Goal: Task Accomplishment & Management: Use online tool/utility

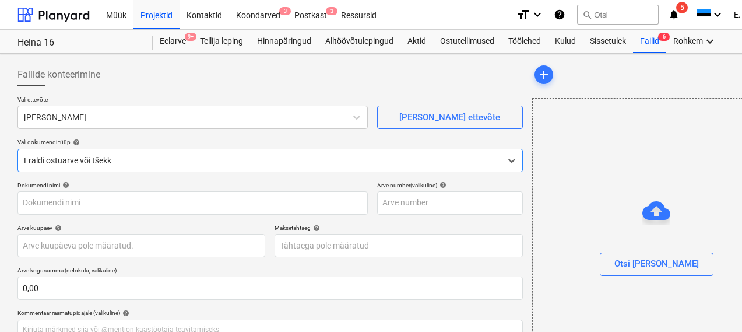
type input "1130200617726"
type input "[DATE]"
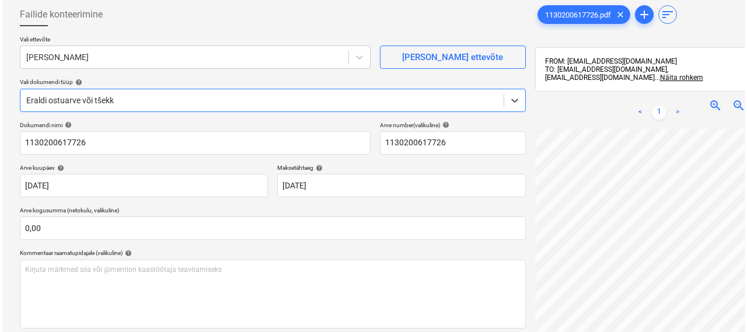
scroll to position [166, 0]
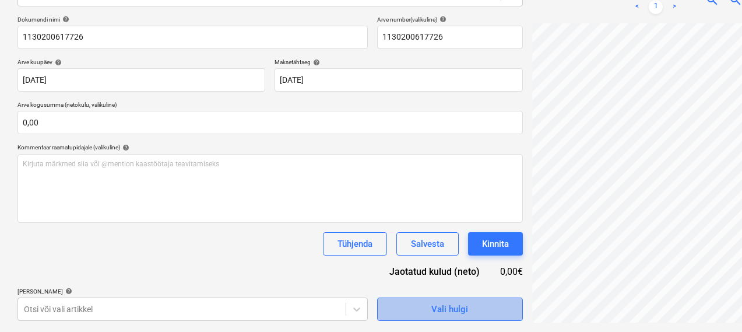
click at [432, 309] on div "Vali hulgi" at bounding box center [450, 309] width 37 height 15
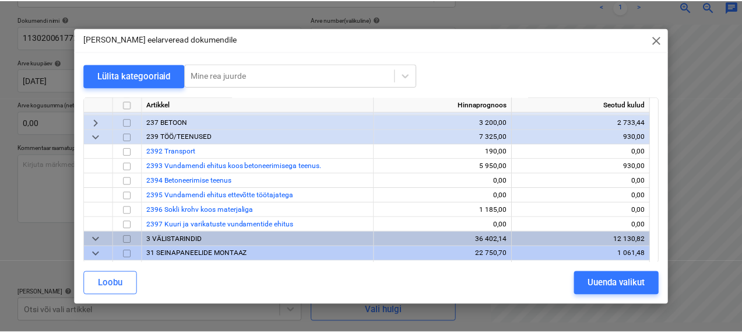
scroll to position [334, 0]
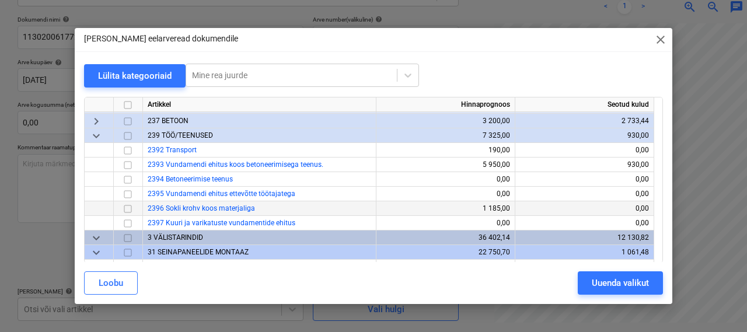
click at [130, 209] on input "checkbox" at bounding box center [128, 209] width 14 height 14
click at [600, 285] on div "Uuenda valikut" at bounding box center [619, 282] width 57 height 15
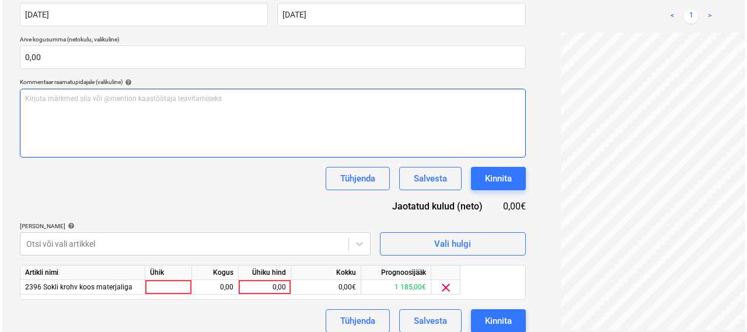
scroll to position [241, 0]
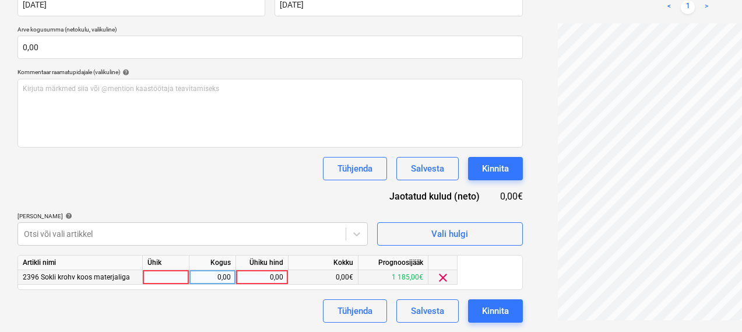
click at [167, 273] on div at bounding box center [166, 277] width 47 height 15
type input "1"
click at [205, 277] on div "0,00" at bounding box center [212, 277] width 37 height 15
click at [267, 276] on div "0,00" at bounding box center [262, 277] width 43 height 15
click at [209, 276] on div "0,00" at bounding box center [212, 277] width 37 height 15
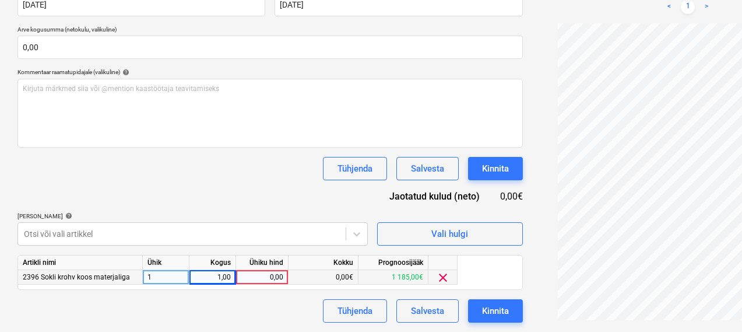
click at [275, 269] on div "Ühiku hind" at bounding box center [262, 262] width 52 height 15
click at [275, 275] on div "0,00" at bounding box center [262, 277] width 43 height 15
type input "67,9"
click at [190, 298] on div "Dokumendi nimi help 1130200617726 Arve number (valikuline) help 1130200617726 A…" at bounding box center [270, 132] width 506 height 382
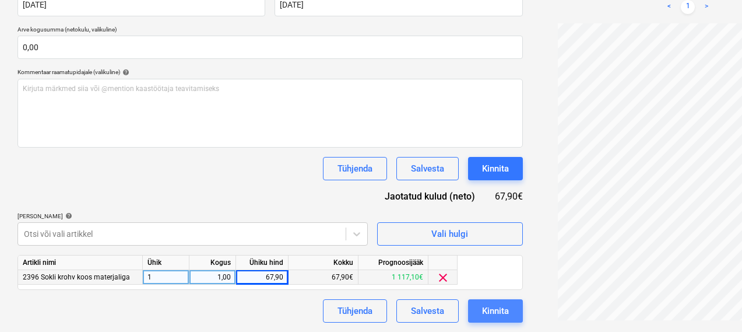
click at [482, 307] on div "Kinnita" at bounding box center [495, 310] width 27 height 15
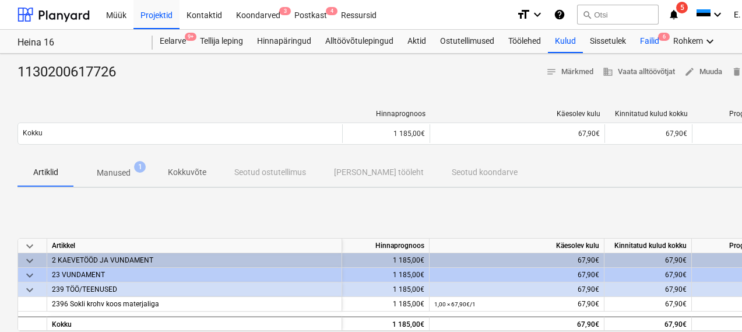
click at [648, 42] on div "Failid 6" at bounding box center [649, 41] width 33 height 23
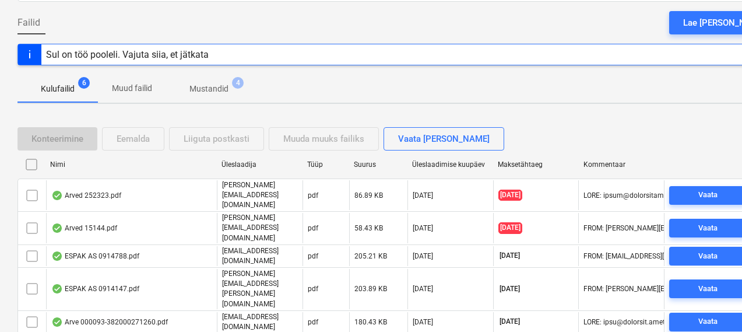
scroll to position [125, 0]
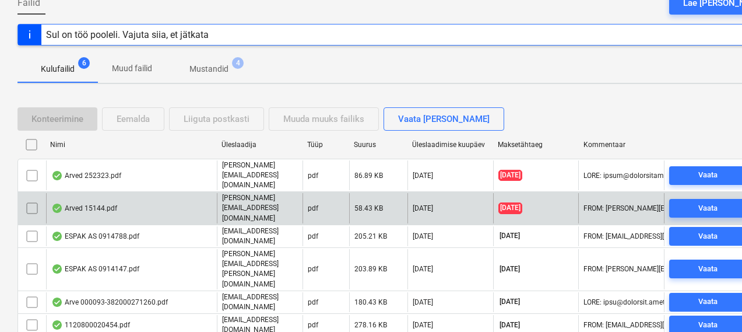
click at [87, 204] on div "Arved 15144.pdf" at bounding box center [84, 208] width 66 height 9
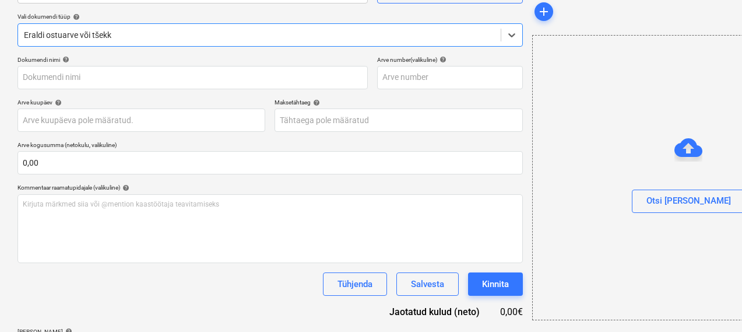
type input "15144"
type input "[DATE]"
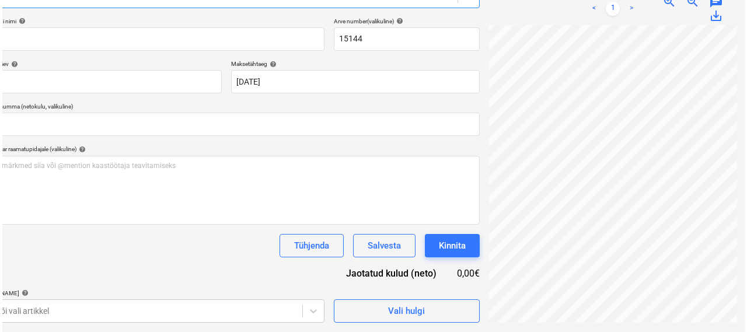
scroll to position [166, 46]
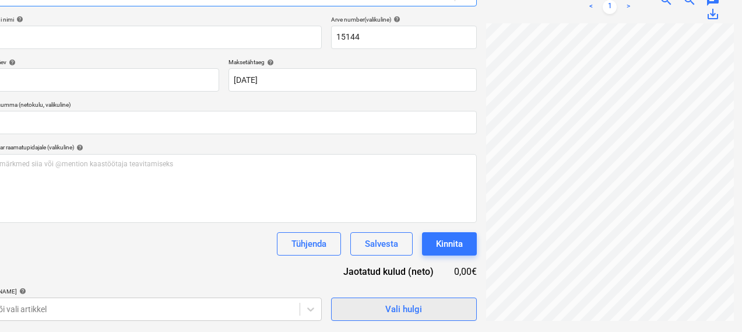
click at [381, 305] on span "Vali hulgi" at bounding box center [404, 309] width 117 height 15
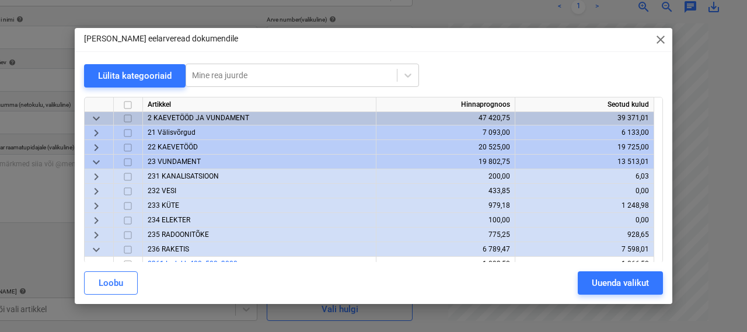
scroll to position [0, 0]
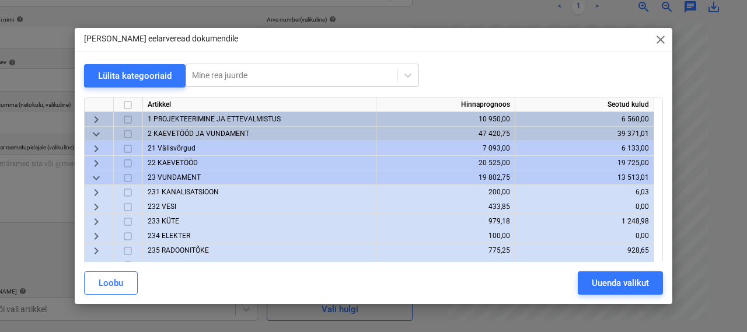
click at [103, 173] on span "keyboard_arrow_down" at bounding box center [96, 178] width 14 height 14
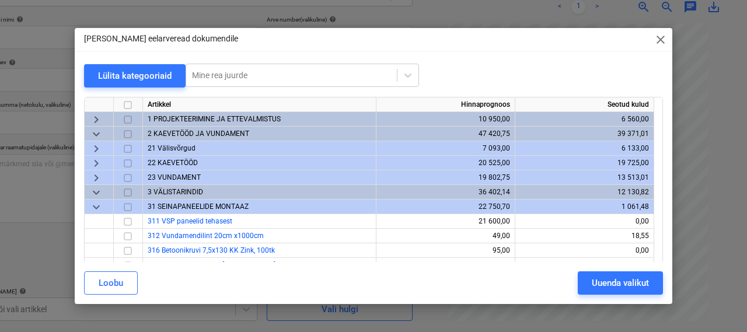
click at [101, 131] on span "keyboard_arrow_down" at bounding box center [96, 134] width 14 height 14
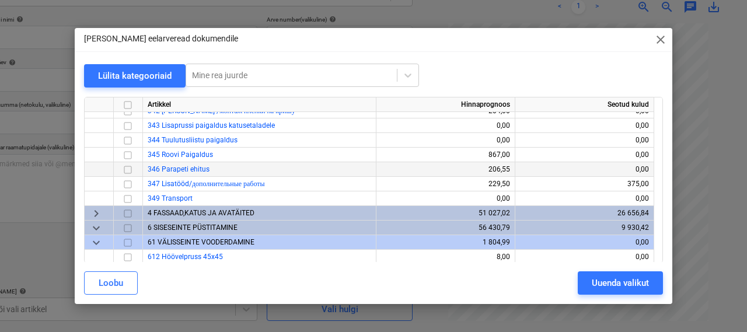
scroll to position [1305, 0]
click at [164, 213] on span "4 FASSAAD,KATUS JA AVATÄITED" at bounding box center [201, 213] width 107 height 8
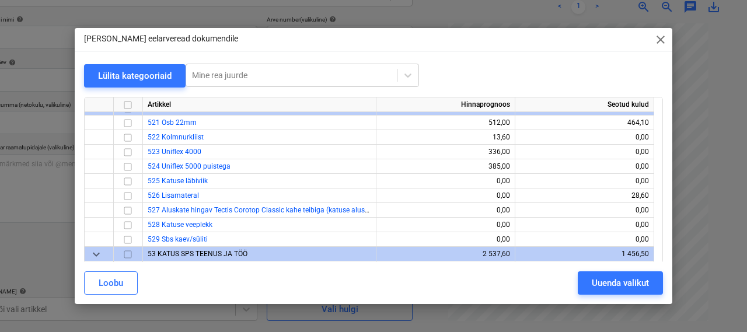
scroll to position [1912, 0]
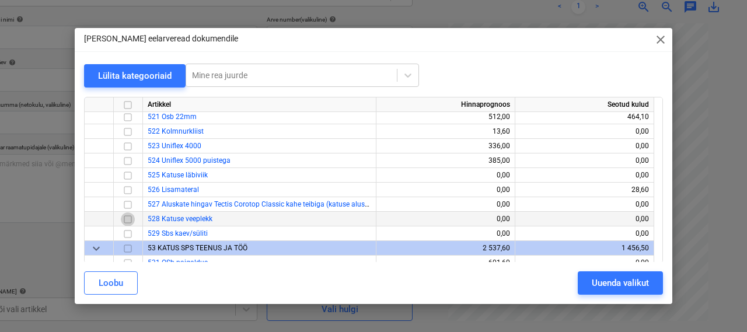
click at [129, 220] on input "checkbox" at bounding box center [128, 219] width 14 height 14
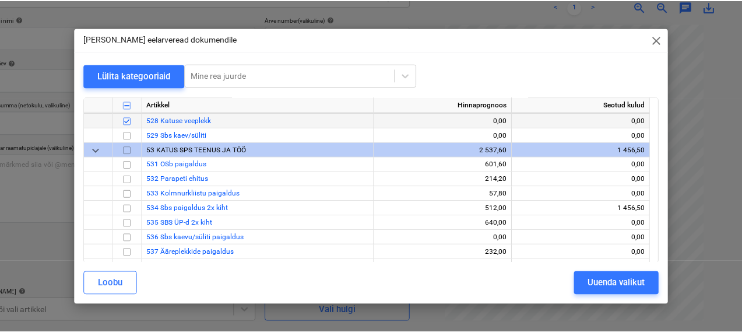
scroll to position [2040, 0]
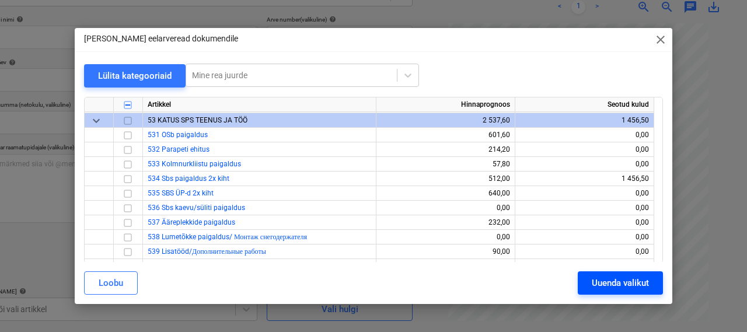
click at [598, 283] on div "Uuenda valikut" at bounding box center [619, 282] width 57 height 15
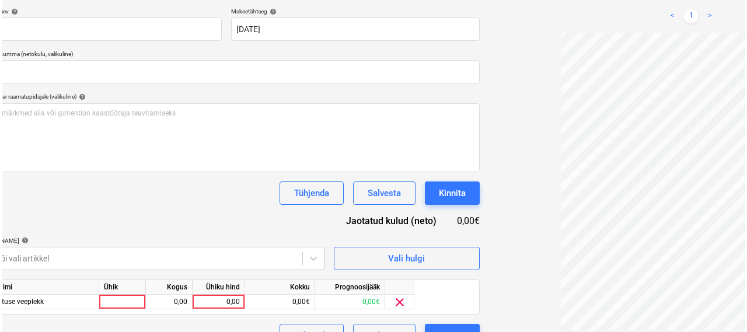
scroll to position [241, 46]
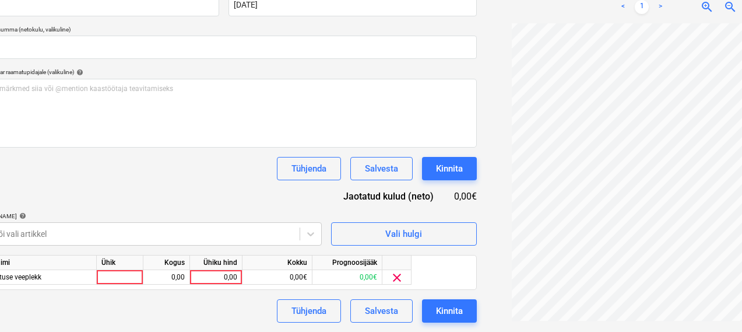
click at [135, 268] on div "Ühik" at bounding box center [120, 262] width 47 height 15
click at [127, 283] on div at bounding box center [120, 277] width 47 height 15
type input "1"
click at [163, 267] on div "Kogus" at bounding box center [166, 262] width 47 height 15
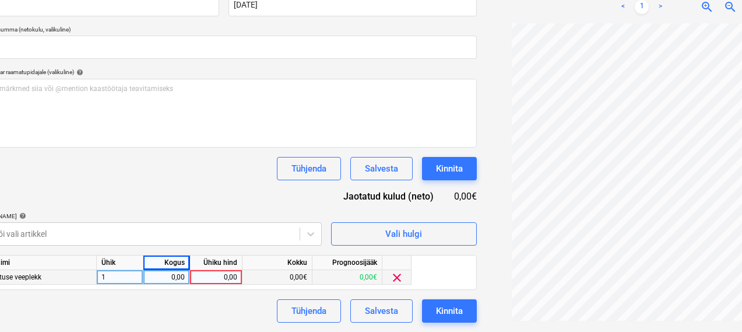
click at [165, 279] on div "0,00" at bounding box center [166, 277] width 37 height 15
click at [229, 268] on div "Ühiku hind" at bounding box center [216, 262] width 52 height 15
click at [227, 276] on div "0,00" at bounding box center [216, 277] width 43 height 15
type input "16,2"
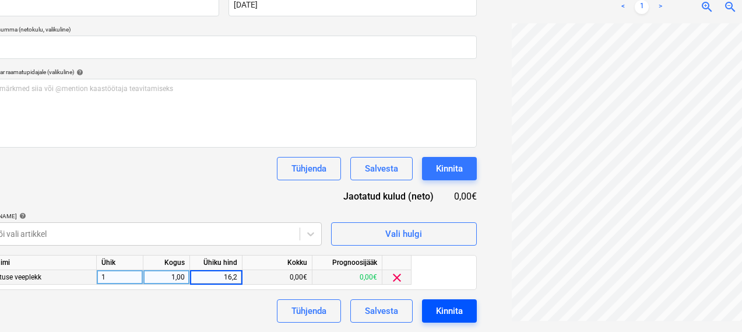
click at [436, 307] on div "Kinnita" at bounding box center [449, 310] width 27 height 15
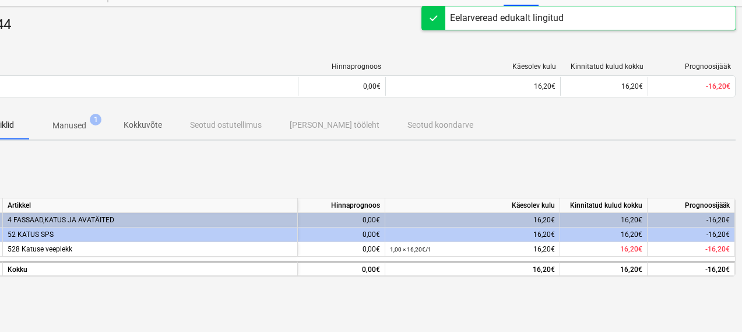
scroll to position [0, 44]
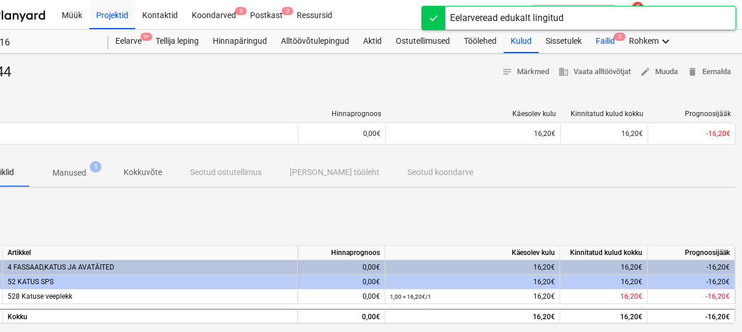
click at [607, 43] on div "Failid 5" at bounding box center [605, 41] width 33 height 23
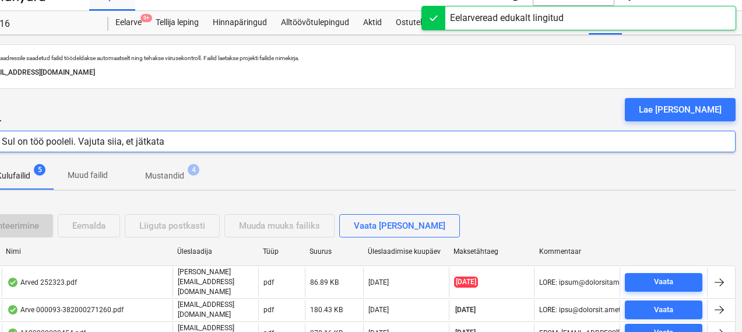
scroll to position [104, 44]
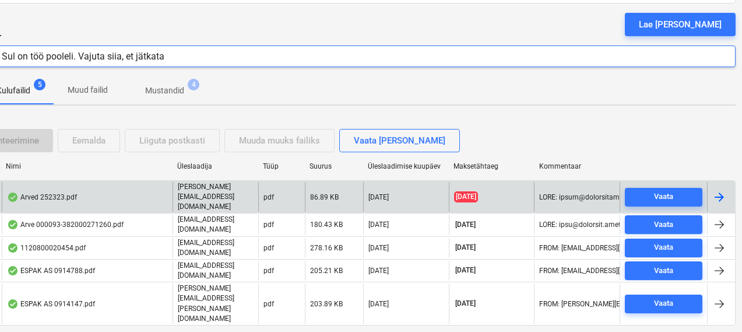
click at [65, 192] on div "Arved 252323.pdf" at bounding box center [42, 196] width 70 height 9
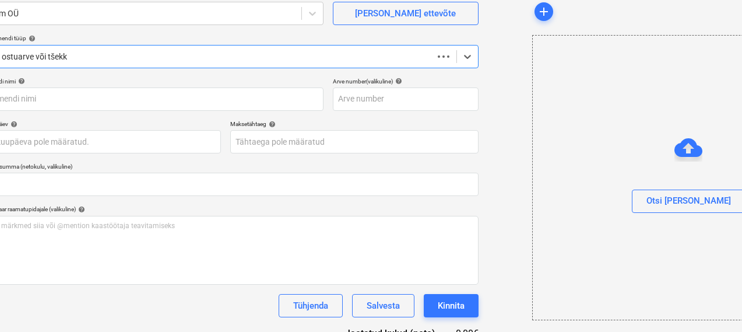
scroll to position [104, 0]
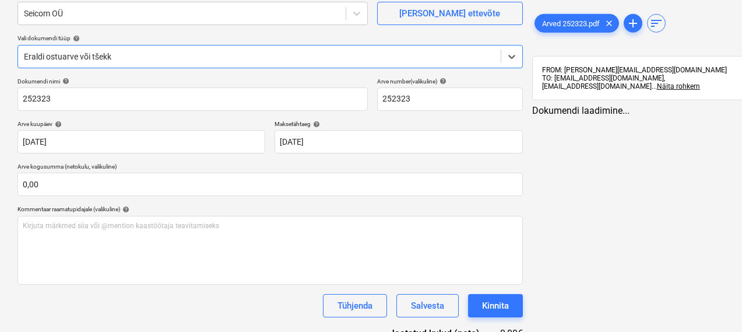
type input "252323"
type input "[DATE]"
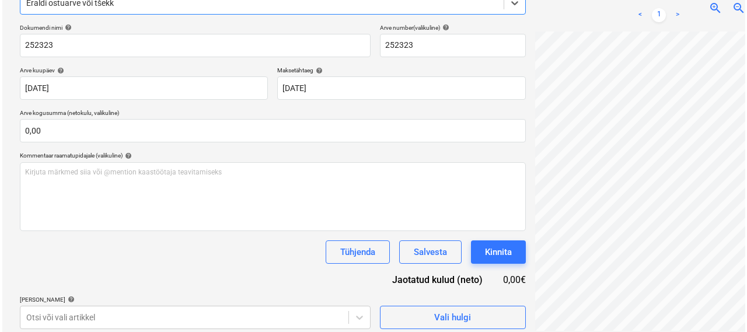
scroll to position [166, 0]
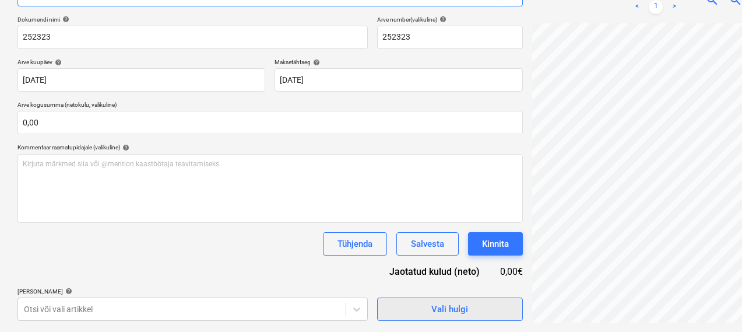
click at [392, 315] on span "Vali hulgi" at bounding box center [450, 309] width 117 height 15
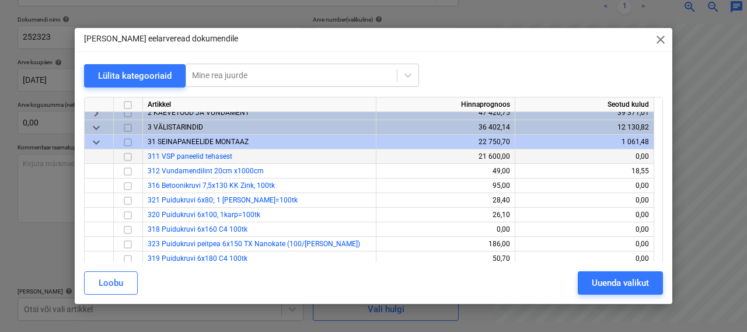
scroll to position [0, 0]
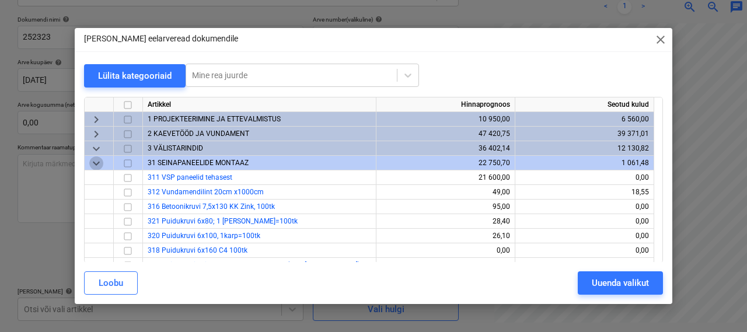
click at [100, 162] on span "keyboard_arrow_down" at bounding box center [96, 163] width 14 height 14
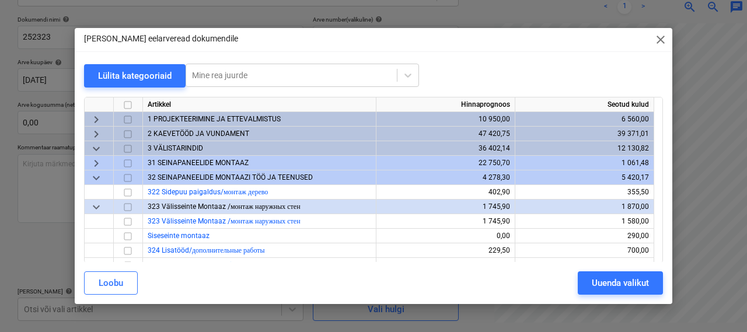
click at [100, 149] on span "keyboard_arrow_down" at bounding box center [96, 149] width 14 height 14
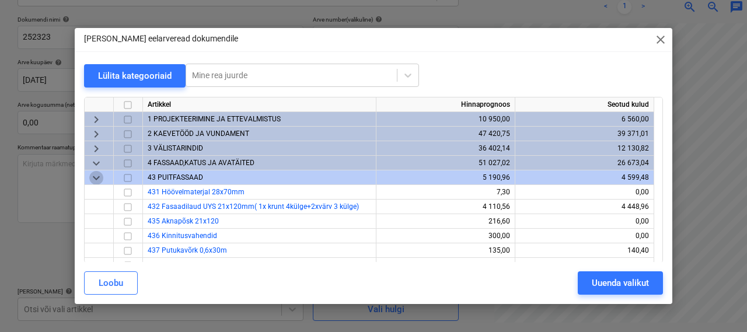
click at [98, 180] on span "keyboard_arrow_down" at bounding box center [96, 178] width 14 height 14
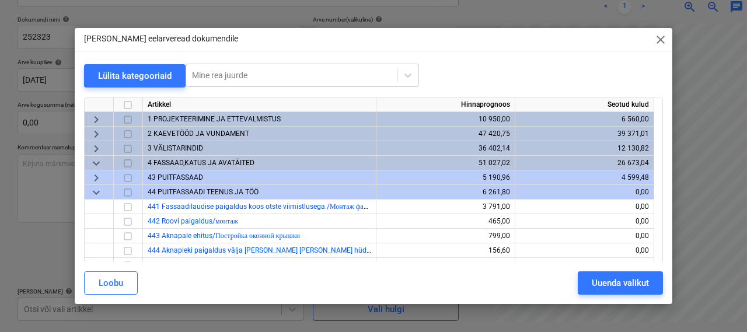
click at [97, 161] on span "keyboard_arrow_down" at bounding box center [96, 163] width 14 height 14
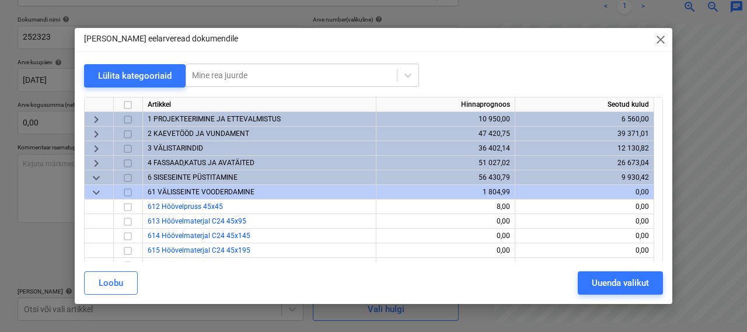
click at [92, 159] on span "keyboard_arrow_right" at bounding box center [96, 163] width 14 height 14
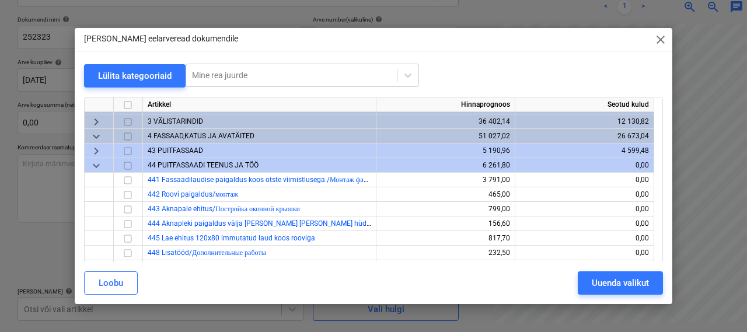
scroll to position [29, 0]
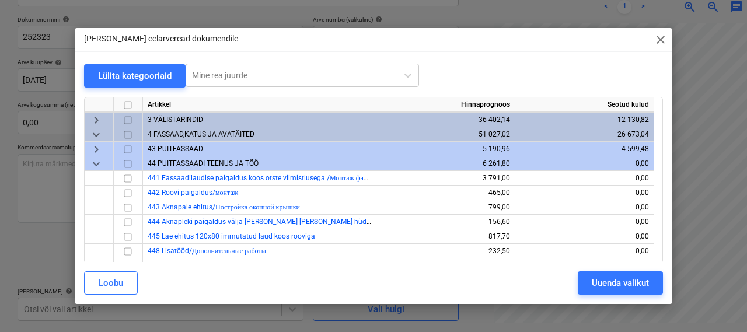
click at [101, 162] on span "keyboard_arrow_down" at bounding box center [96, 164] width 14 height 14
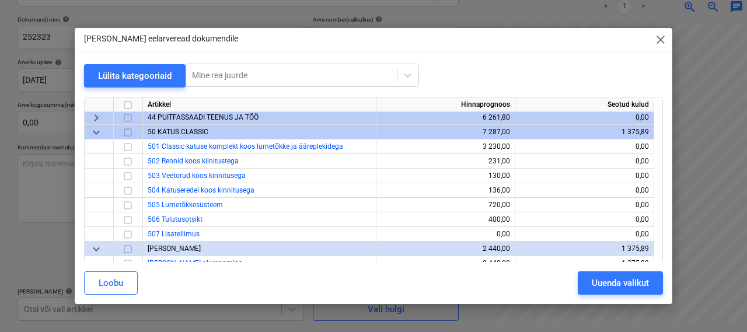
scroll to position [72, 0]
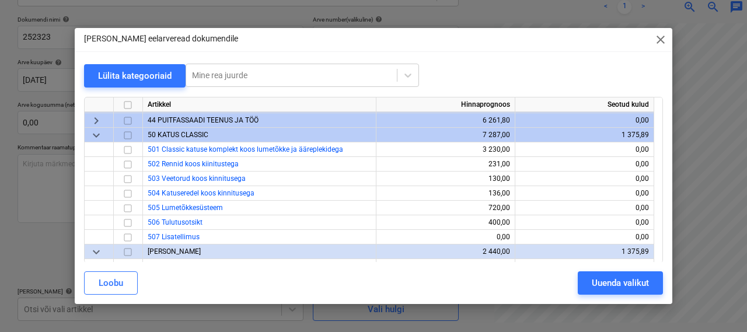
click at [98, 131] on span "keyboard_arrow_down" at bounding box center [96, 135] width 14 height 14
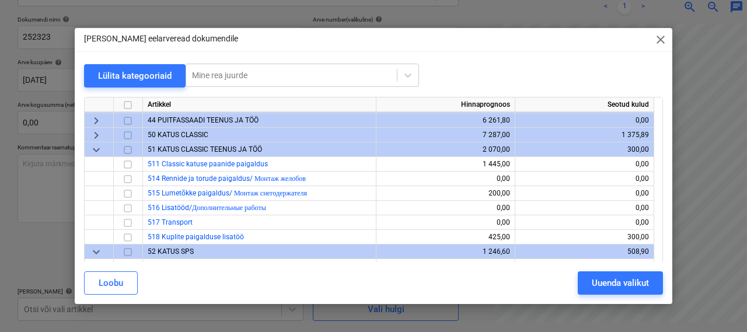
click at [100, 143] on span "keyboard_arrow_down" at bounding box center [96, 150] width 14 height 14
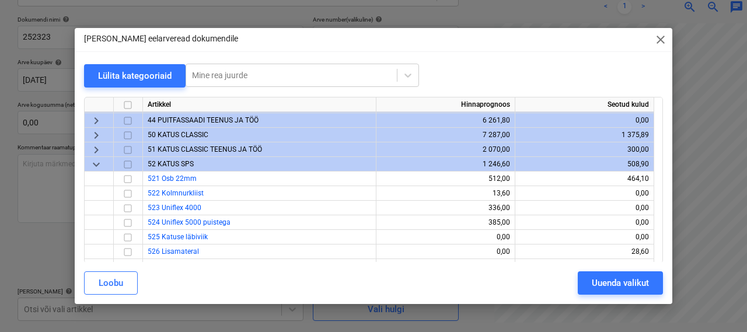
click at [95, 163] on span "keyboard_arrow_down" at bounding box center [96, 164] width 14 height 14
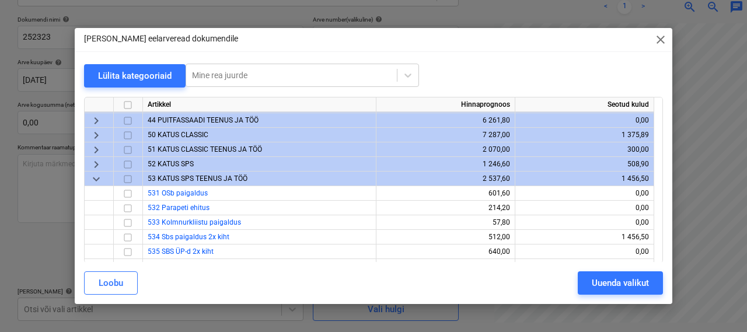
click at [95, 180] on span "keyboard_arrow_down" at bounding box center [96, 179] width 14 height 14
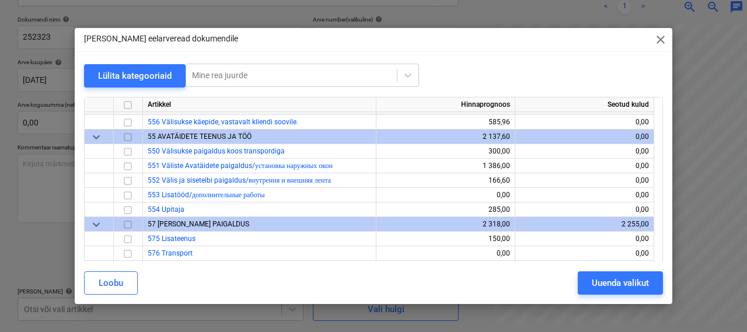
scroll to position [289, 0]
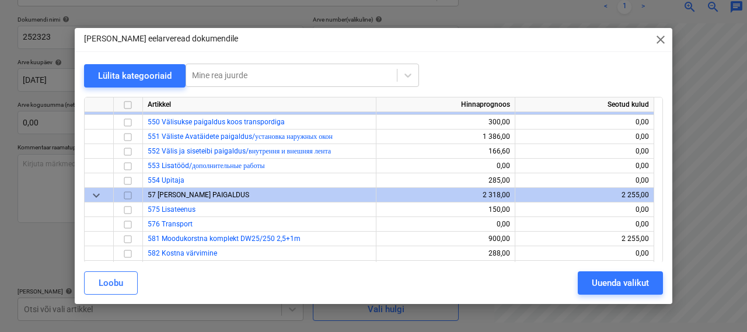
click at [94, 197] on span "keyboard_arrow_down" at bounding box center [96, 195] width 14 height 14
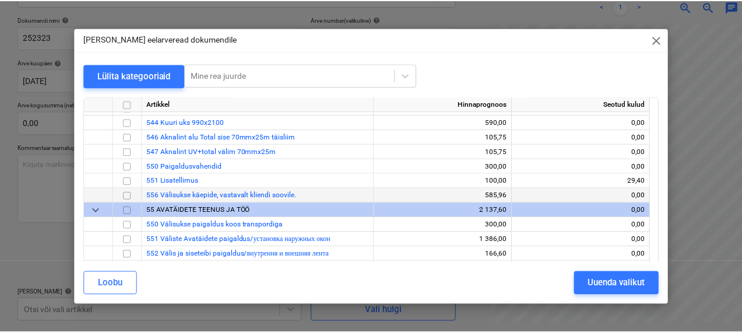
scroll to position [184, 0]
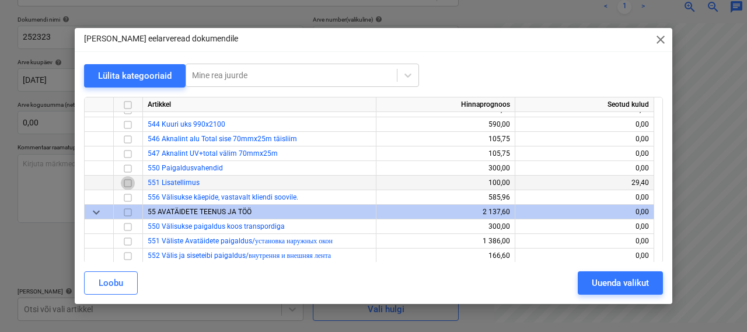
click at [127, 183] on input "checkbox" at bounding box center [128, 183] width 14 height 14
click at [629, 276] on div "Uuenda valikut" at bounding box center [619, 282] width 57 height 15
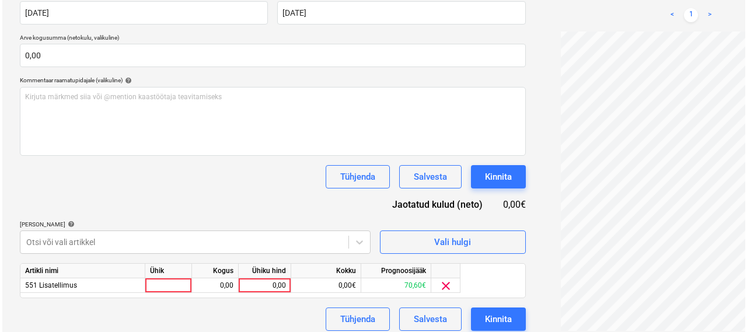
scroll to position [35, 0]
click at [171, 282] on div at bounding box center [166, 285] width 47 height 15
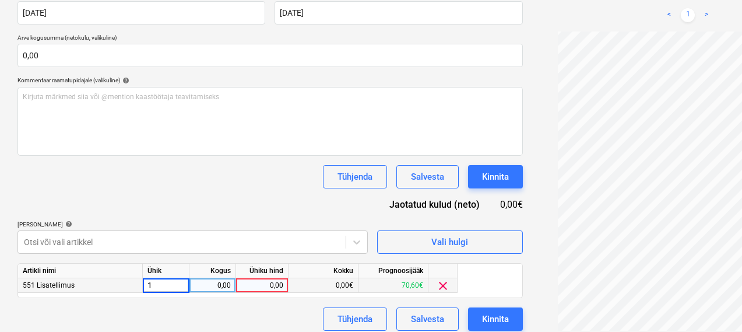
click at [212, 288] on div "0,00" at bounding box center [212, 285] width 37 height 15
type input "1"
click at [275, 283] on div "0,00" at bounding box center [262, 285] width 43 height 15
type input "30"
click at [186, 302] on div "Dokumendi nimi help 252323 Arve number (valikuline) help 252323 Arve kuupäev he…" at bounding box center [270, 140] width 506 height 382
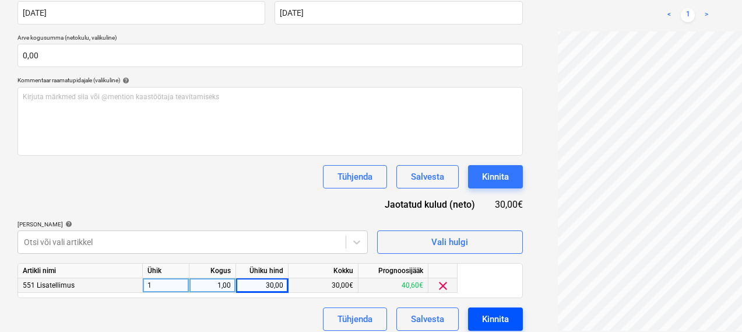
click at [468, 310] on button "Kinnita" at bounding box center [495, 318] width 55 height 23
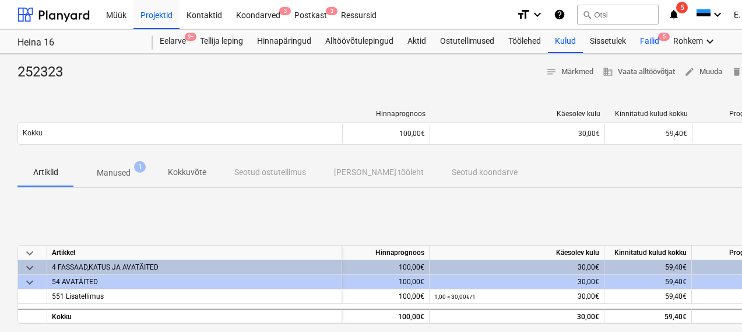
click at [652, 46] on div "Failid 5" at bounding box center [649, 41] width 33 height 23
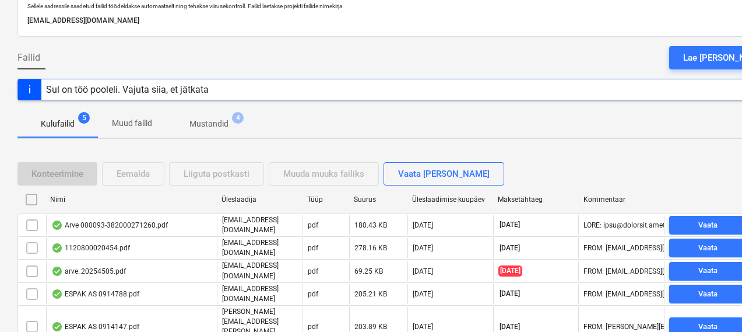
scroll to position [101, 0]
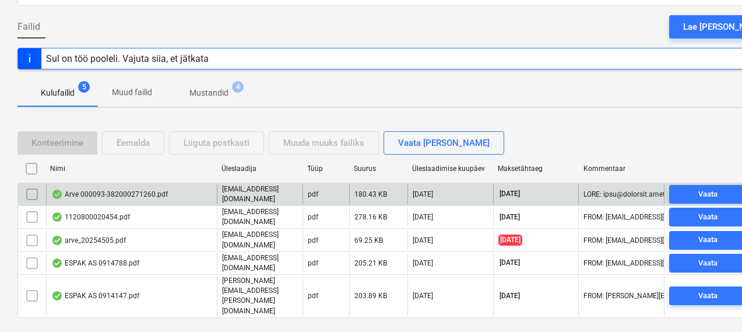
click at [118, 195] on div "Arve 000093-382000271260.pdf" at bounding box center [109, 194] width 117 height 9
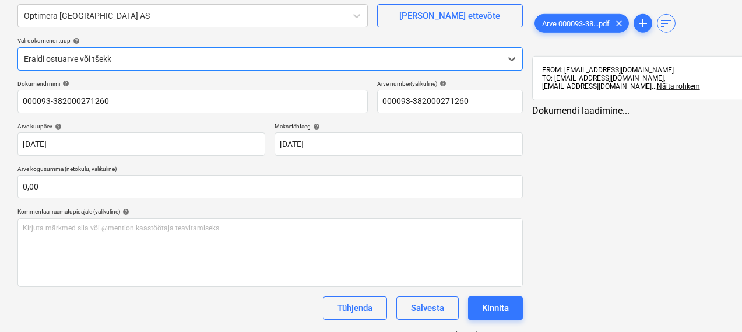
type input "000093-382000271260"
type input "[DATE]"
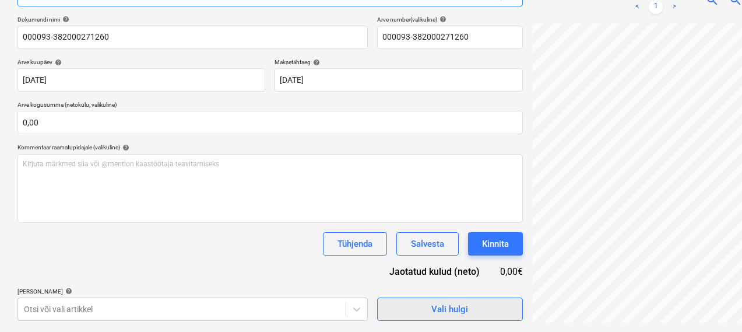
click at [432, 310] on div "Vali hulgi" at bounding box center [450, 309] width 37 height 15
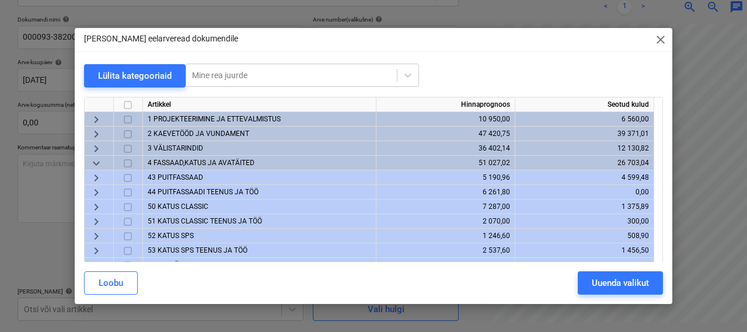
click at [95, 161] on span "keyboard_arrow_down" at bounding box center [96, 163] width 14 height 14
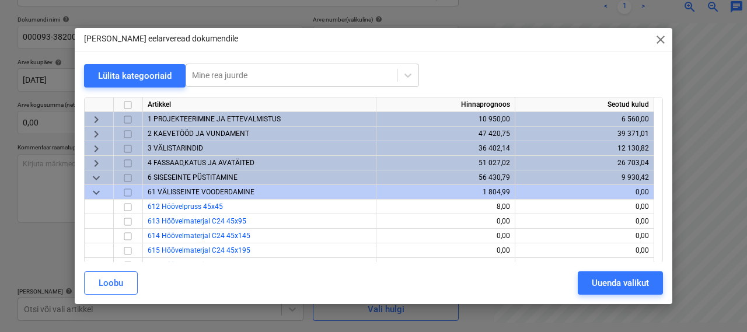
click at [184, 175] on span "6 SISESEINTE PÜSTITAMINE" at bounding box center [193, 177] width 90 height 8
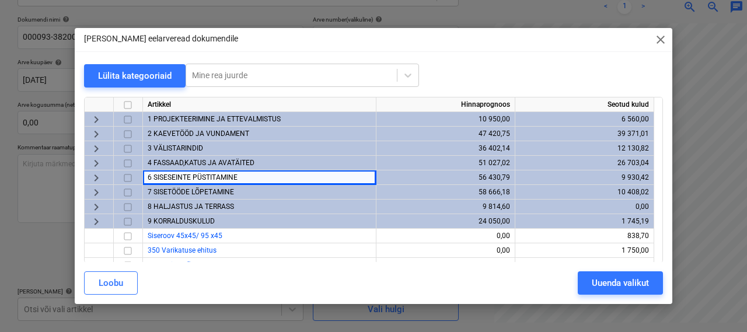
click at [100, 178] on span "keyboard_arrow_right" at bounding box center [96, 178] width 14 height 14
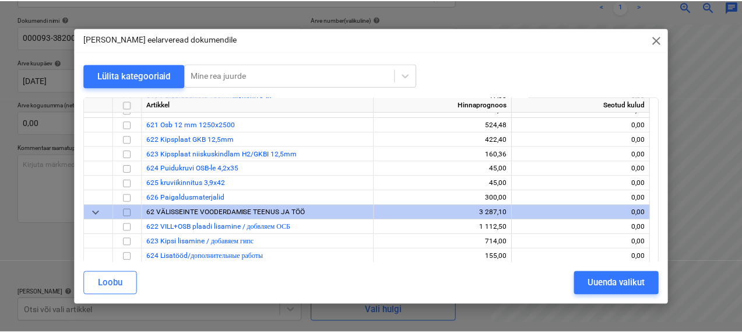
scroll to position [196, 0]
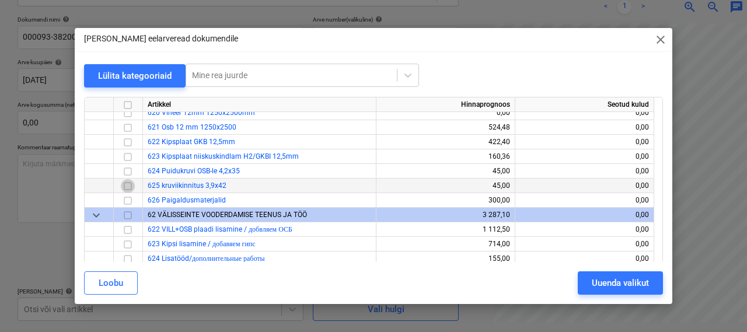
click at [129, 184] on input "checkbox" at bounding box center [128, 186] width 14 height 14
click at [619, 280] on div "Uuenda valikut" at bounding box center [619, 282] width 57 height 15
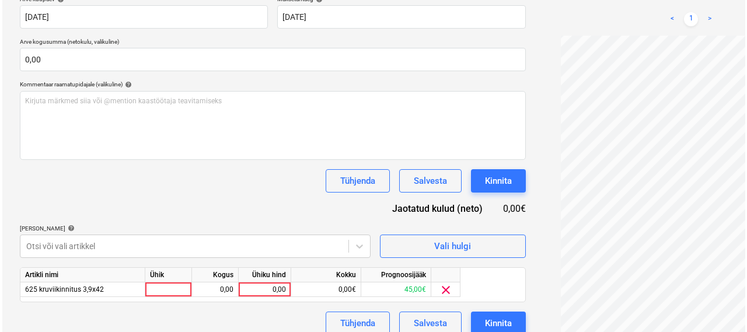
scroll to position [234, 0]
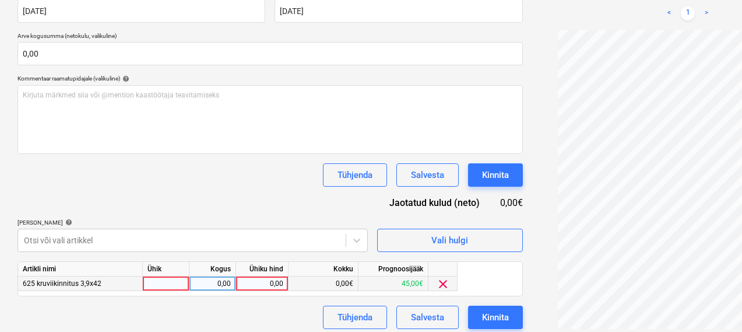
click at [171, 282] on div at bounding box center [166, 283] width 47 height 15
click at [220, 285] on div "0,00" at bounding box center [212, 283] width 37 height 15
type input "1"
click at [265, 285] on div "0,00" at bounding box center [262, 283] width 43 height 15
type input "115,14"
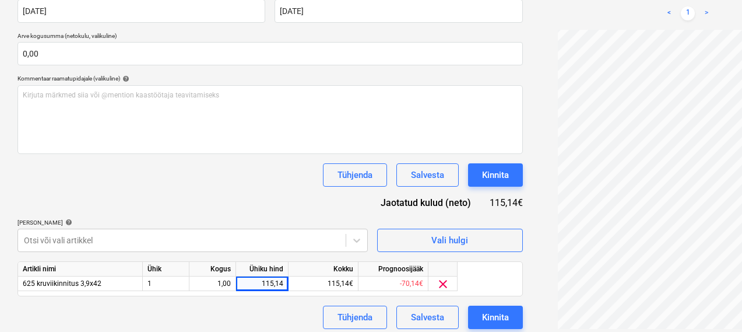
click at [227, 201] on div "Dokumendi nimi help 000093-382000271260 Arve number (valikuline) help 000093-38…" at bounding box center [270, 138] width 506 height 382
click at [482, 316] on div "Kinnita" at bounding box center [495, 317] width 27 height 15
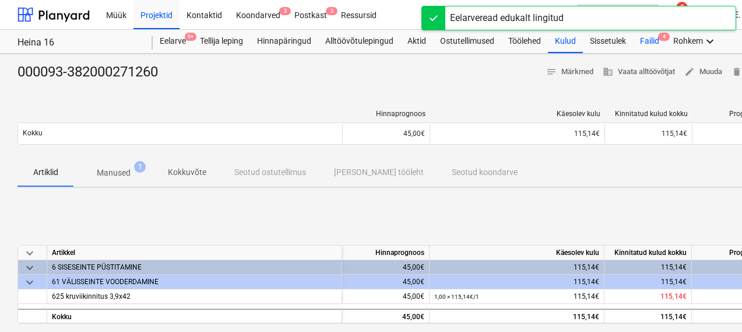
click at [657, 42] on div "Failid 4" at bounding box center [649, 41] width 33 height 23
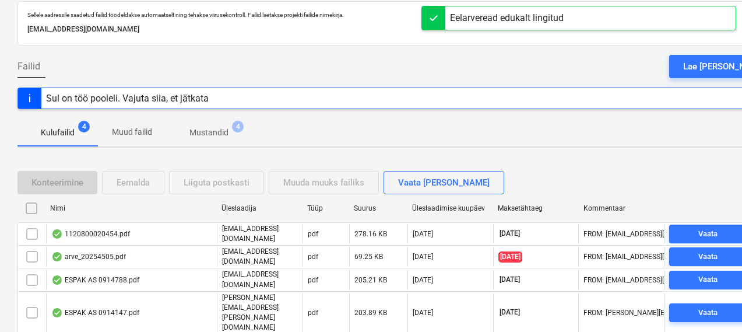
scroll to position [81, 0]
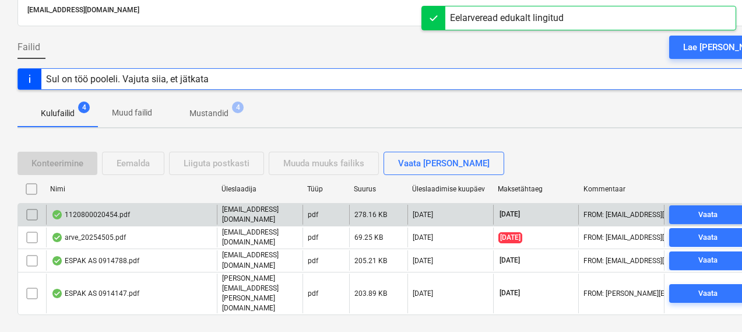
click at [114, 214] on div "1120800020454.pdf" at bounding box center [90, 214] width 79 height 9
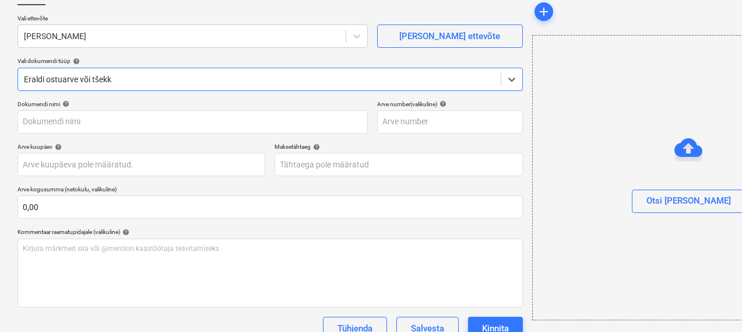
type input "1120800020454"
type input "[DATE]"
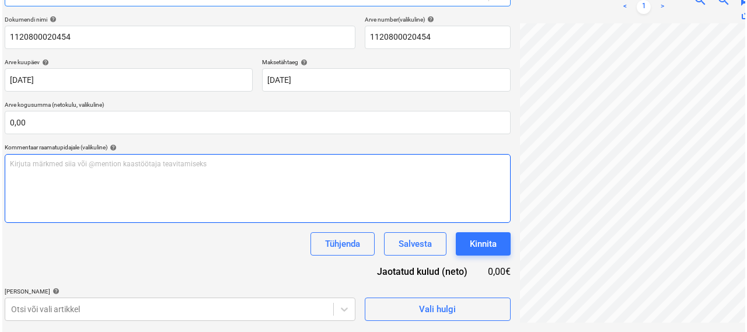
scroll to position [166, 0]
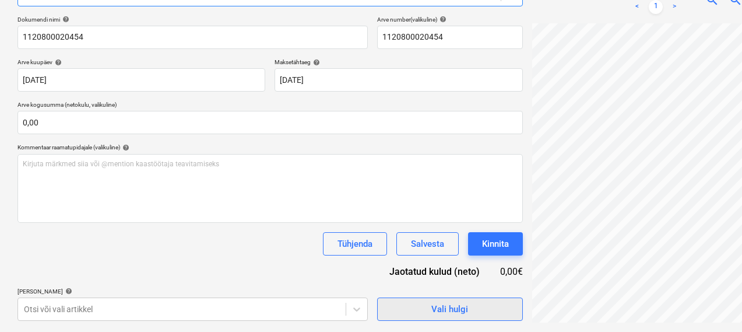
click at [432, 309] on div "Vali hulgi" at bounding box center [450, 309] width 37 height 15
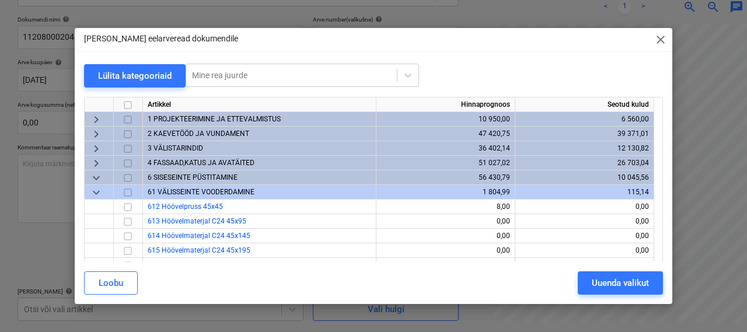
click at [182, 135] on span "2 KAEVETÖÖD JA VUNDAMENT" at bounding box center [198, 133] width 101 height 8
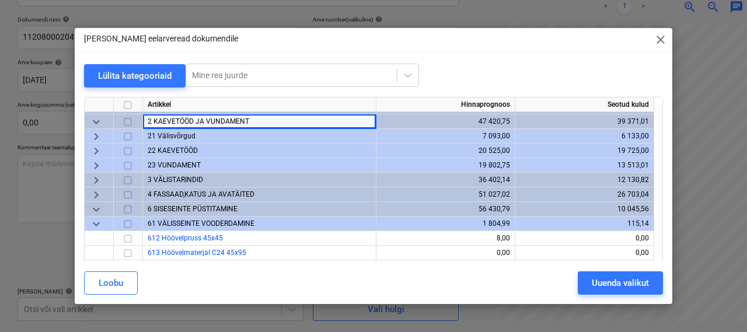
scroll to position [12, 0]
click at [174, 166] on span "23 VUNDAMENT" at bounding box center [174, 166] width 53 height 8
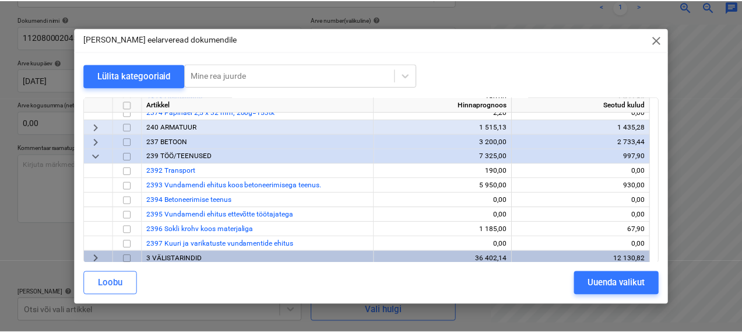
scroll to position [313, 0]
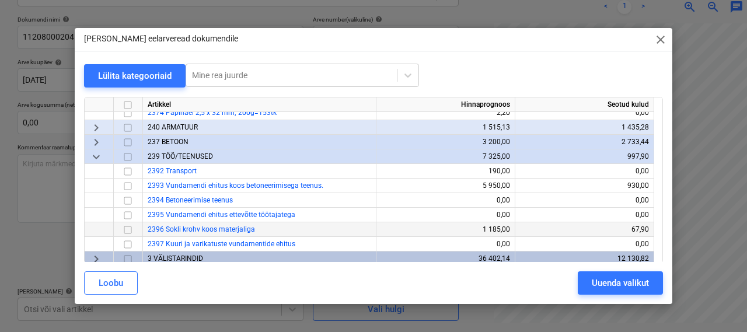
click at [128, 228] on input "checkbox" at bounding box center [128, 230] width 14 height 14
click at [598, 283] on div "Uuenda valikut" at bounding box center [619, 282] width 57 height 15
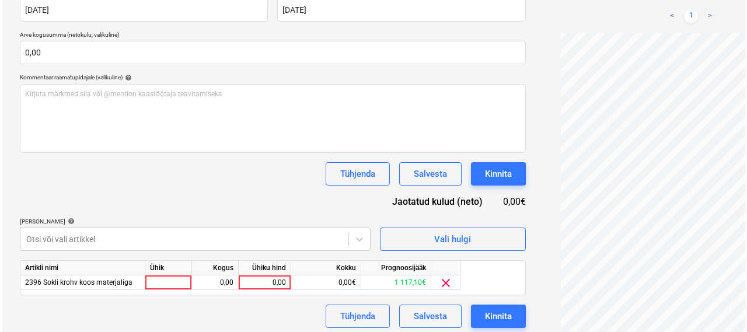
scroll to position [241, 0]
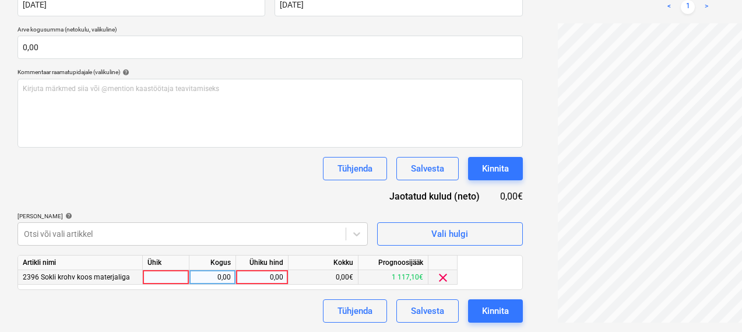
click at [177, 281] on div at bounding box center [166, 277] width 47 height 15
type input "1"
click at [213, 279] on div "0,00" at bounding box center [212, 277] width 37 height 15
type input "1"
click at [272, 275] on div "0,00" at bounding box center [262, 277] width 43 height 15
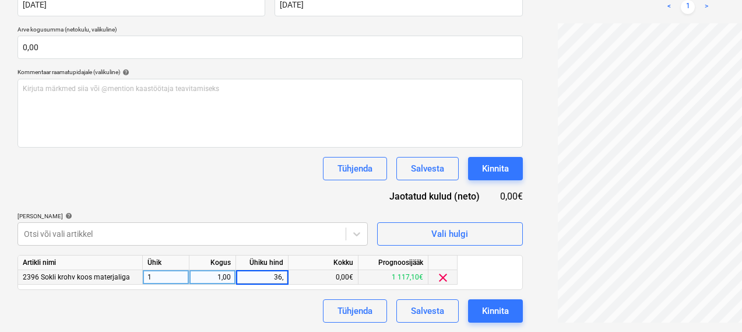
type input "36,1"
click at [468, 302] on button "Kinnita" at bounding box center [495, 310] width 55 height 23
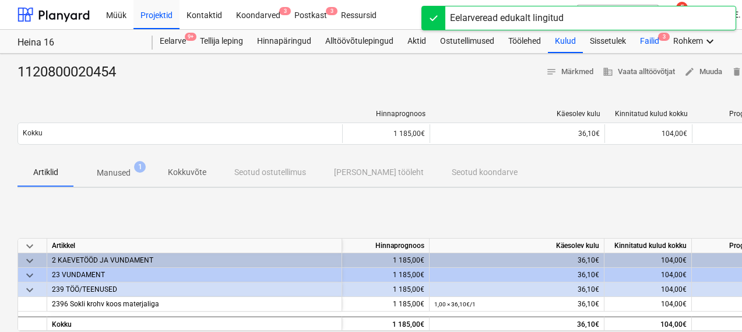
click at [653, 40] on div "Failid 3" at bounding box center [649, 41] width 33 height 23
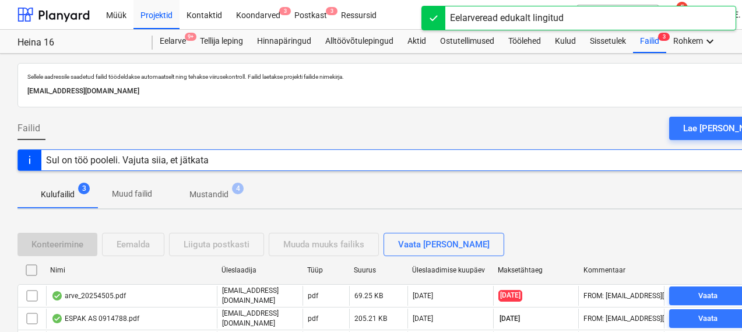
scroll to position [80, 0]
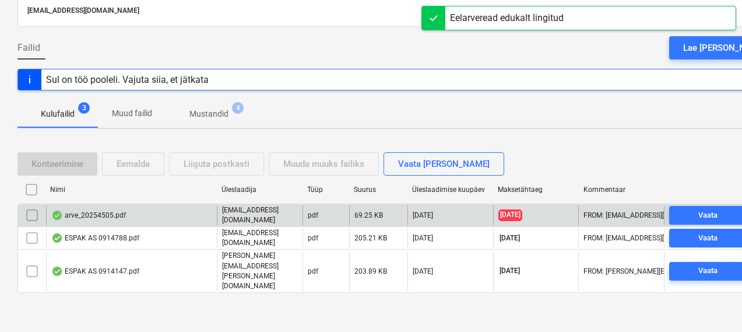
click at [109, 220] on div "arve_20254505.pdf" at bounding box center [88, 215] width 75 height 9
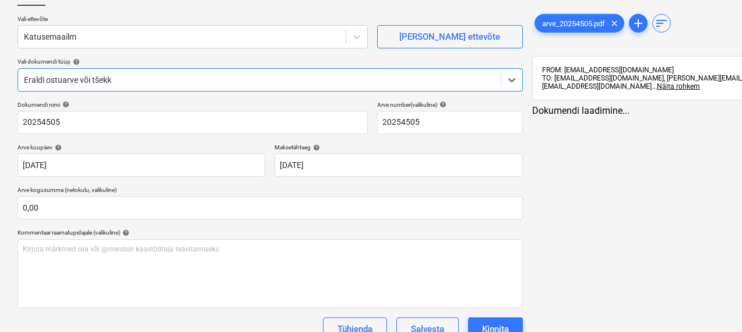
type input "20254505"
type input "[DATE]"
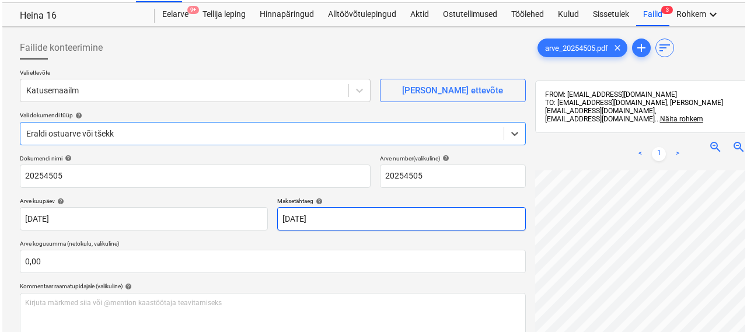
scroll to position [166, 0]
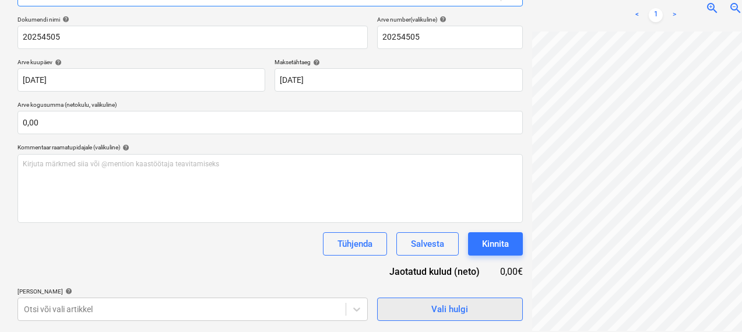
click at [432, 311] on div "Vali hulgi" at bounding box center [450, 309] width 37 height 15
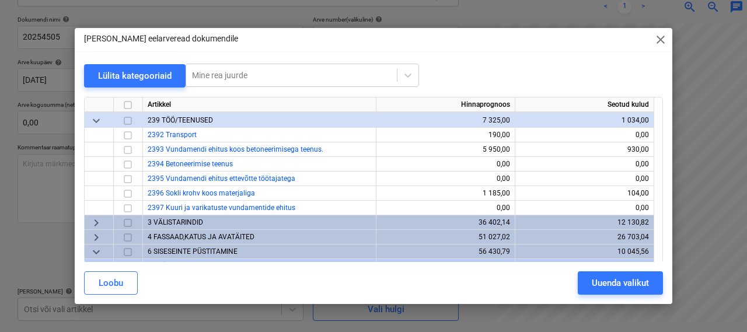
scroll to position [367, 0]
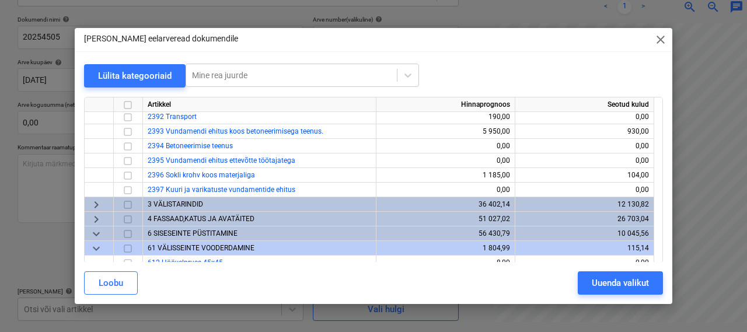
click at [192, 204] on span "3 VÄLISTARINDID" at bounding box center [175, 204] width 55 height 8
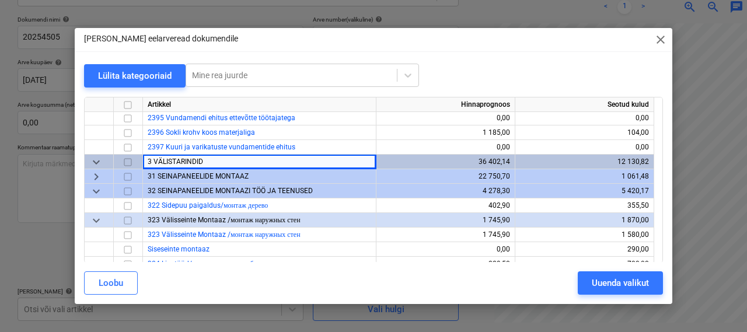
scroll to position [430, 0]
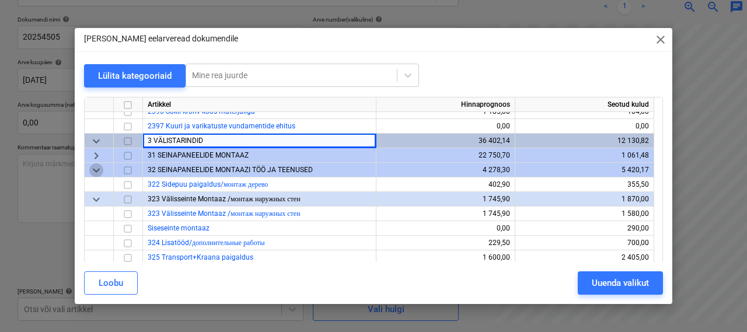
click at [102, 169] on span "keyboard_arrow_down" at bounding box center [96, 170] width 14 height 14
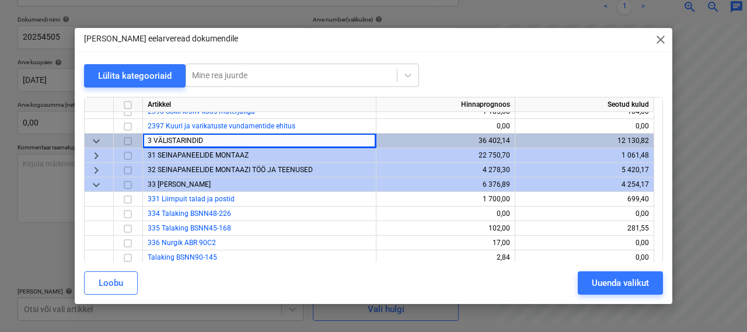
click at [97, 181] on span "keyboard_arrow_down" at bounding box center [96, 185] width 14 height 14
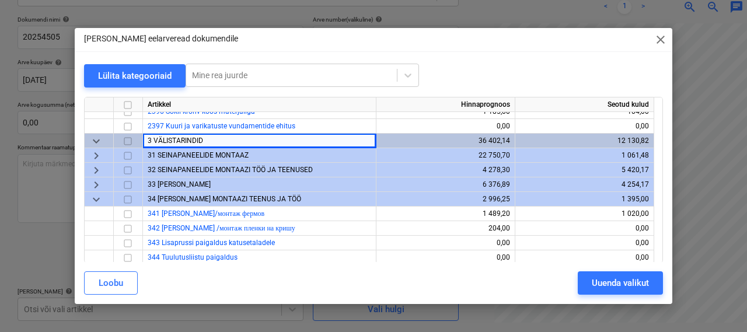
click at [100, 197] on span "keyboard_arrow_down" at bounding box center [96, 199] width 14 height 14
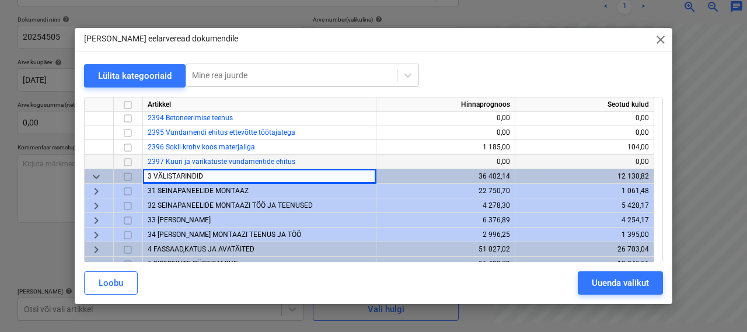
scroll to position [396, 0]
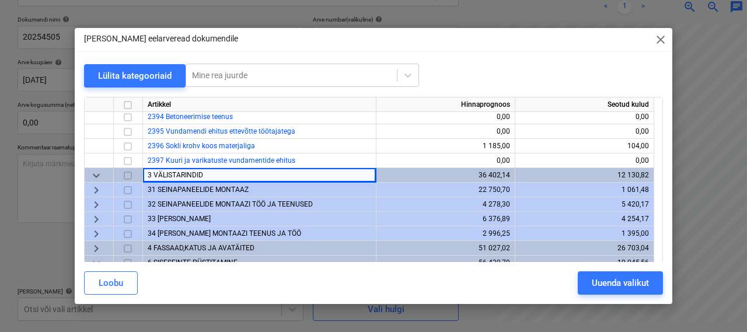
click at [99, 174] on span "keyboard_arrow_down" at bounding box center [96, 176] width 14 height 14
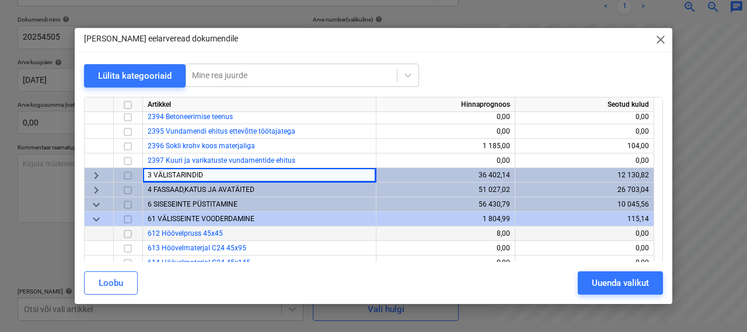
click at [92, 199] on span "keyboard_arrow_down" at bounding box center [96, 205] width 14 height 14
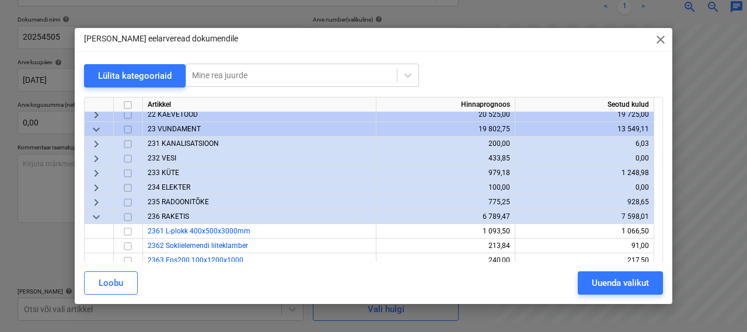
scroll to position [2, 0]
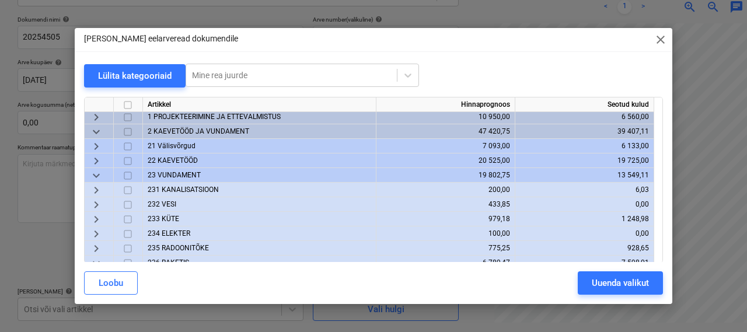
click at [97, 173] on span "keyboard_arrow_down" at bounding box center [96, 176] width 14 height 14
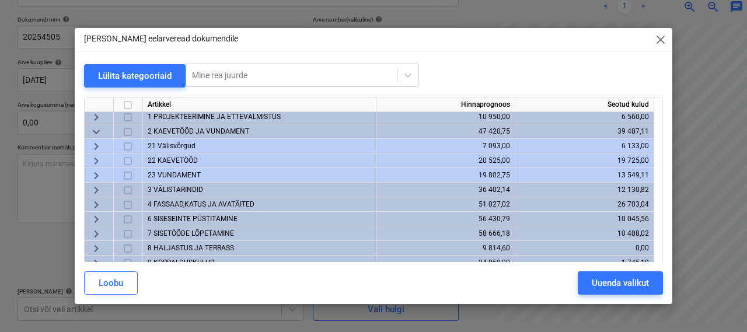
click at [97, 132] on span "keyboard_arrow_down" at bounding box center [96, 132] width 14 height 14
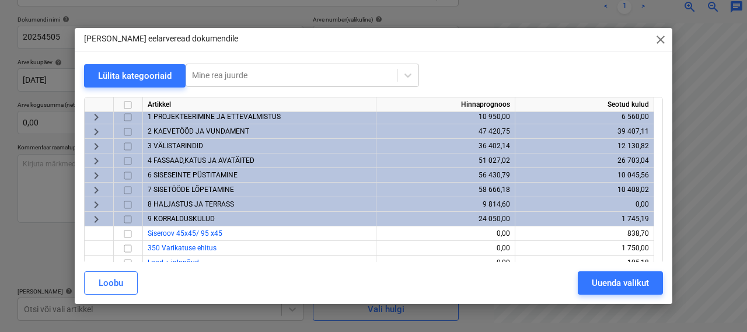
click at [173, 145] on span "3 VÄLISTARINDID" at bounding box center [175, 146] width 55 height 8
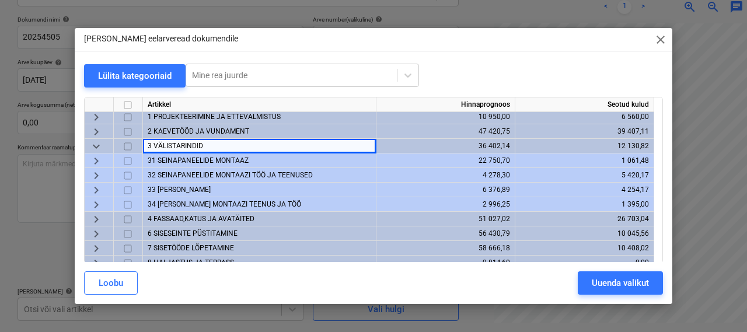
click at [98, 148] on span "keyboard_arrow_down" at bounding box center [96, 146] width 14 height 14
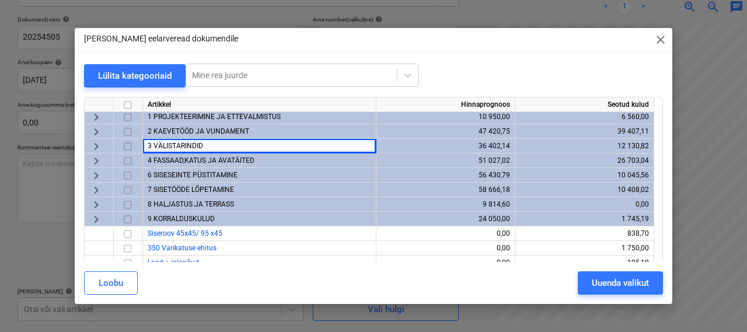
click at [160, 171] on span "6 SISESEINTE PÜSTITAMINE" at bounding box center [193, 175] width 90 height 8
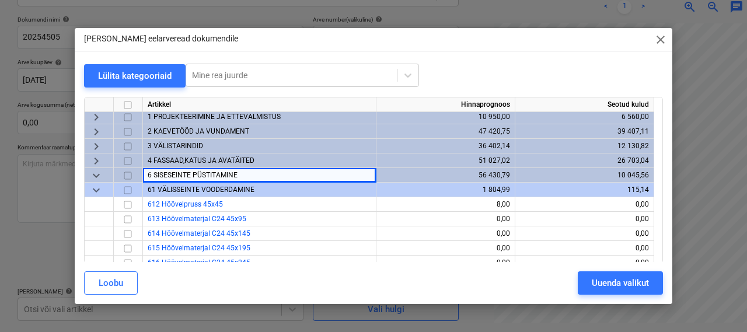
click at [95, 191] on span "keyboard_arrow_down" at bounding box center [96, 190] width 14 height 14
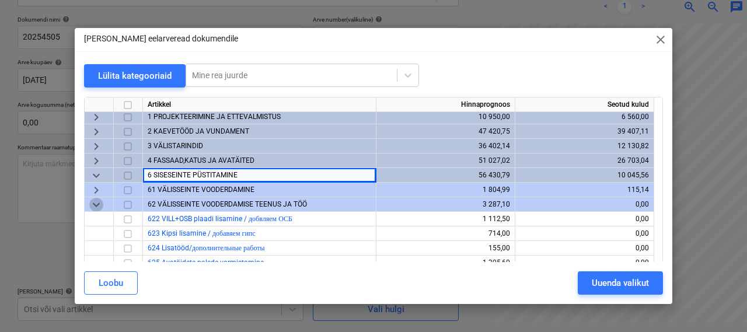
click at [97, 199] on span "keyboard_arrow_down" at bounding box center [96, 205] width 14 height 14
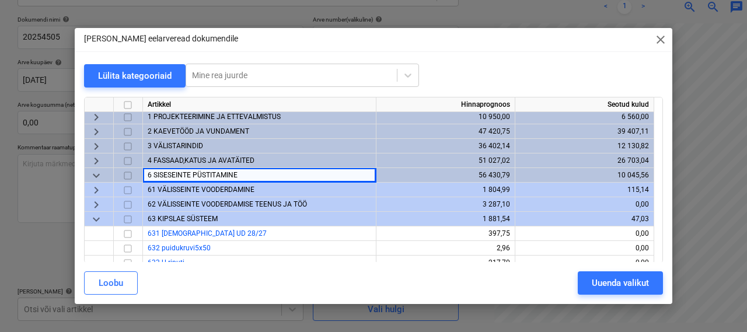
click at [99, 214] on span "keyboard_arrow_down" at bounding box center [96, 219] width 14 height 14
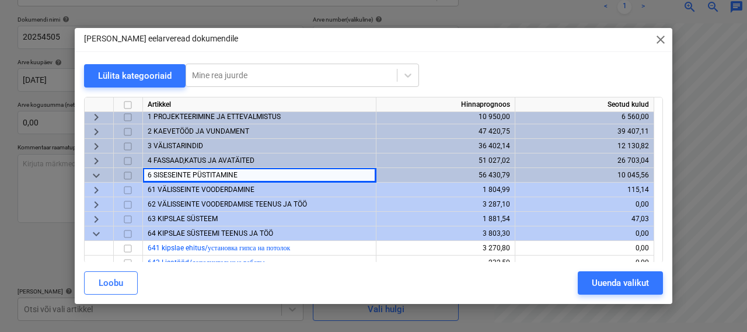
click at [93, 237] on span "keyboard_arrow_down" at bounding box center [96, 234] width 14 height 14
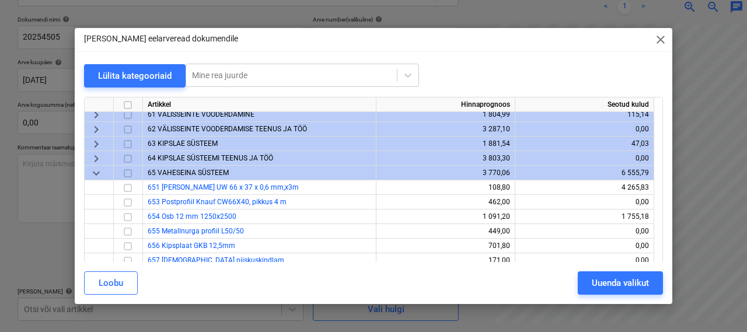
scroll to position [80, 0]
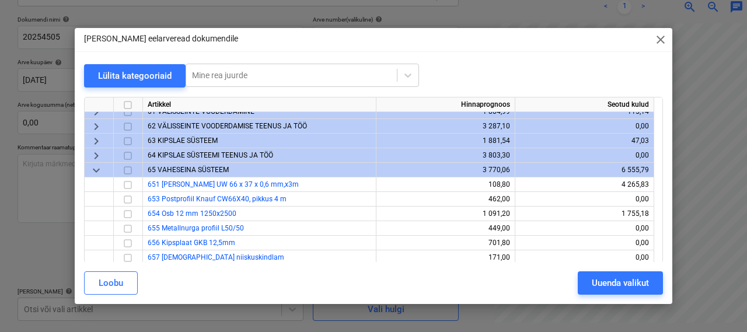
click at [95, 173] on span "keyboard_arrow_down" at bounding box center [96, 170] width 14 height 14
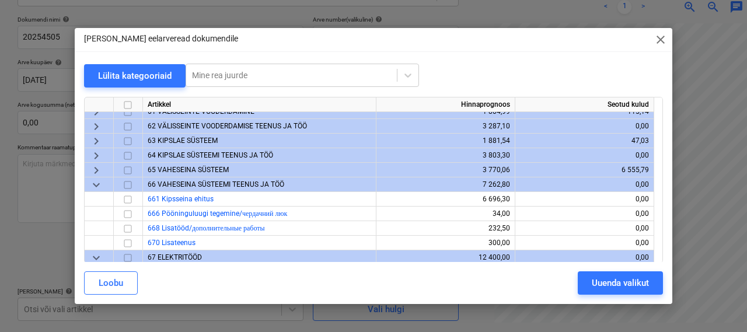
click at [101, 184] on span "keyboard_arrow_down" at bounding box center [96, 185] width 14 height 14
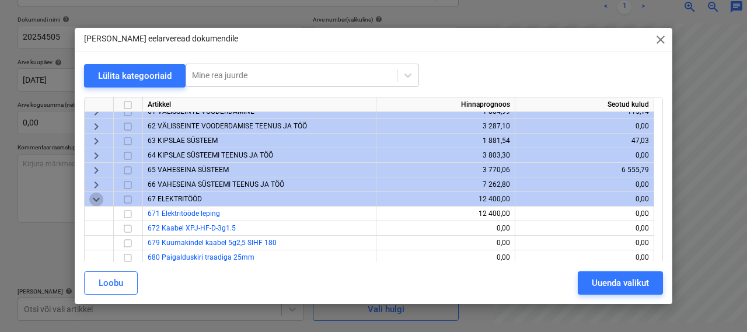
click at [100, 200] on span "keyboard_arrow_down" at bounding box center [96, 199] width 14 height 14
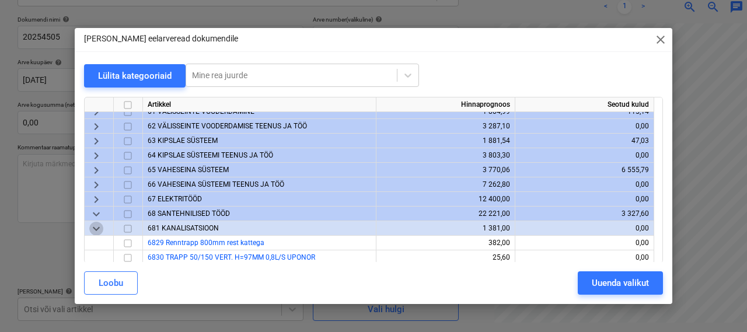
click at [99, 229] on span "keyboard_arrow_down" at bounding box center [96, 229] width 14 height 14
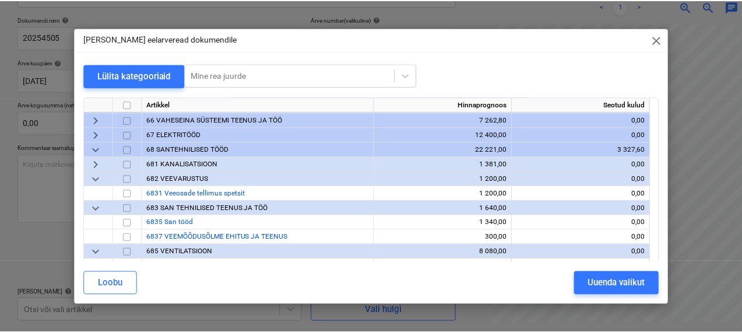
scroll to position [150, 0]
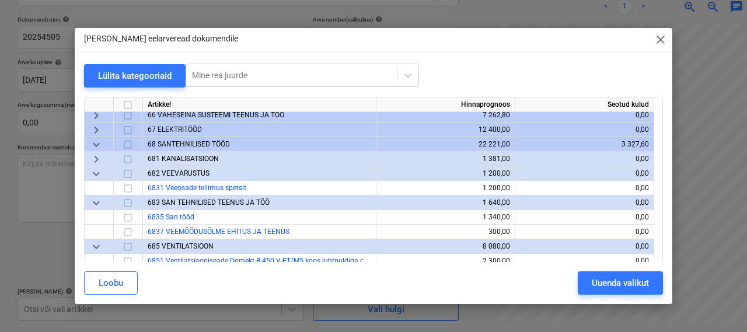
click at [181, 157] on span "681 KANALISATSIOON" at bounding box center [183, 159] width 71 height 8
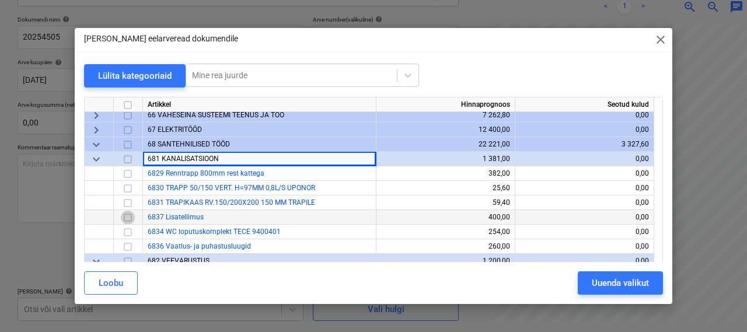
click at [127, 220] on input "checkbox" at bounding box center [128, 218] width 14 height 14
click at [633, 282] on div "Uuenda valikut" at bounding box center [619, 282] width 57 height 15
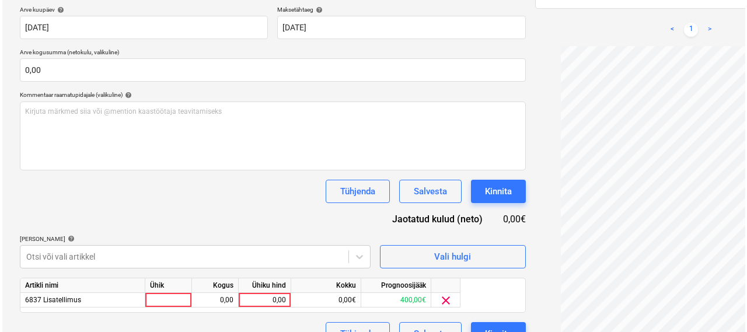
scroll to position [241, 0]
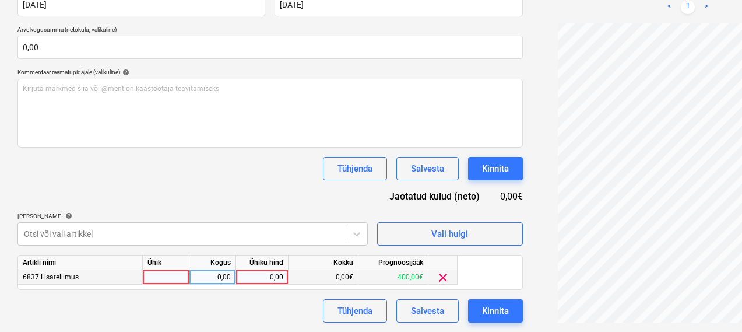
click at [166, 276] on div at bounding box center [166, 277] width 47 height 15
type input "1"
click at [223, 271] on div "0,00" at bounding box center [212, 277] width 37 height 15
click at [277, 276] on div "0,00" at bounding box center [262, 277] width 43 height 15
type input "101,6"
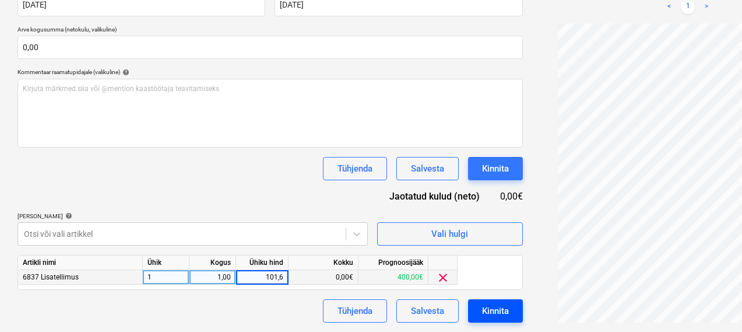
click at [468, 316] on button "Kinnita" at bounding box center [495, 310] width 55 height 23
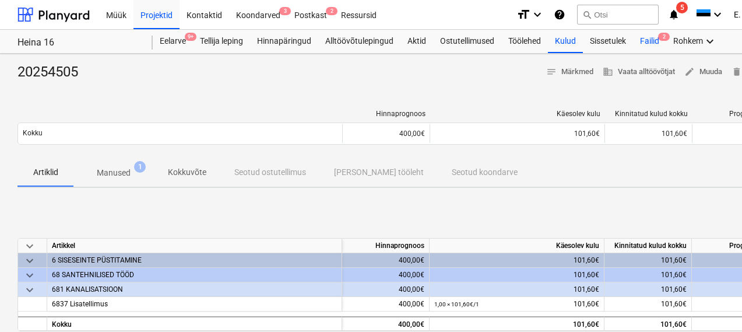
click at [651, 42] on div "Failid 2" at bounding box center [649, 41] width 33 height 23
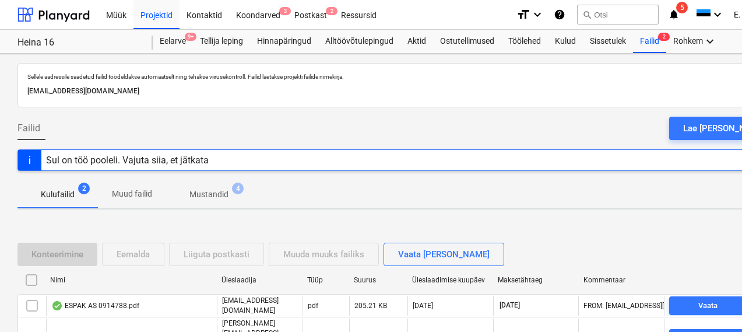
scroll to position [80, 0]
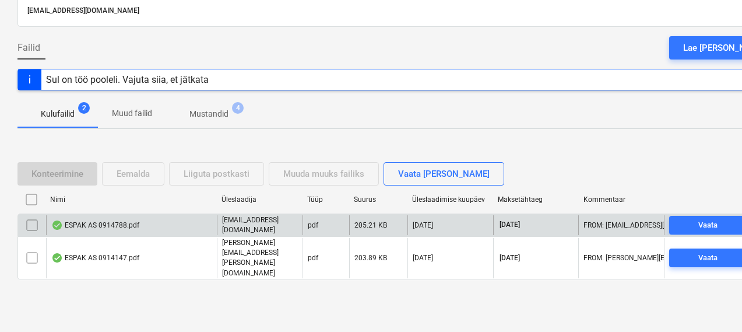
click at [113, 235] on div "ESPAK AS 0914788.pdf" at bounding box center [131, 225] width 171 height 20
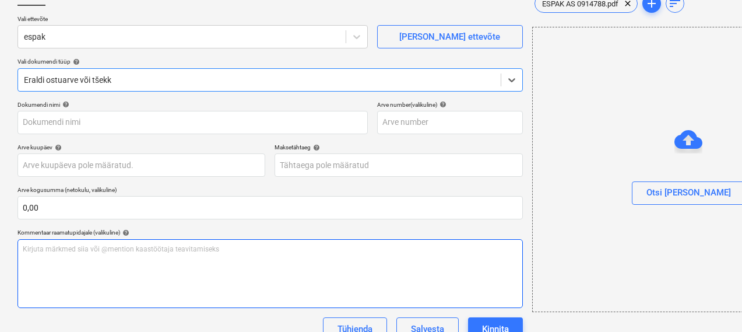
type input "0914788"
type input "[DATE]"
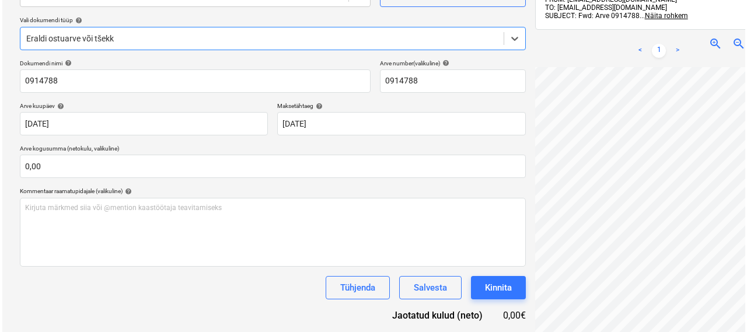
scroll to position [166, 0]
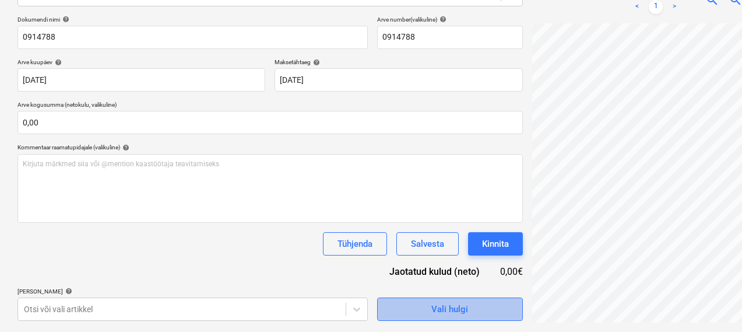
click at [382, 298] on button "Vali hulgi" at bounding box center [450, 308] width 146 height 23
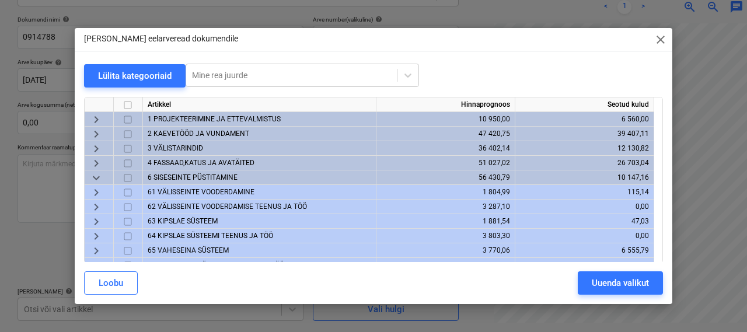
click at [181, 150] on span "3 VÄLISTARINDID" at bounding box center [175, 148] width 55 height 8
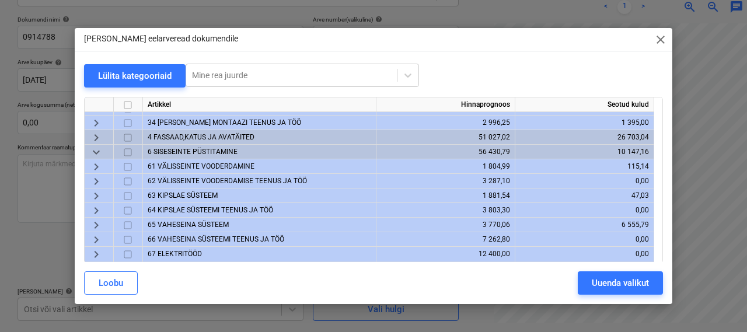
scroll to position [83, 0]
click at [99, 152] on span "keyboard_arrow_down" at bounding box center [96, 153] width 14 height 14
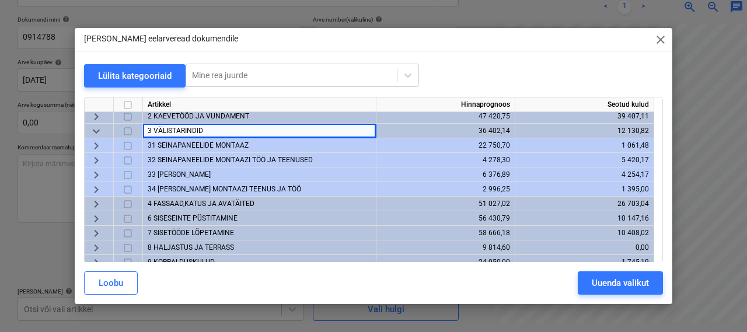
scroll to position [0, 0]
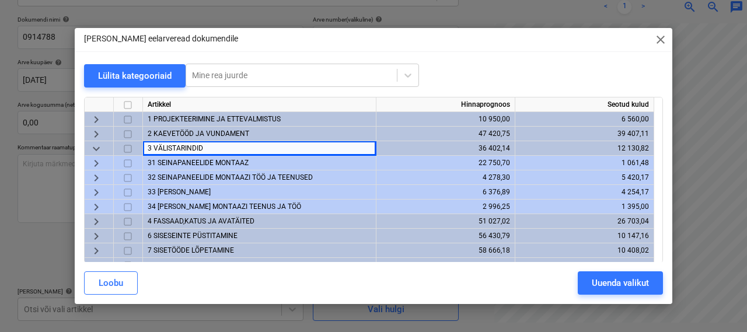
click at [188, 163] on span "31 SEINAPANEELIDE MONTAAZ" at bounding box center [198, 163] width 101 height 8
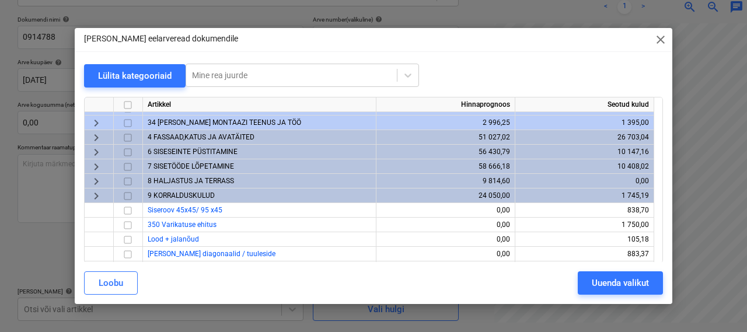
scroll to position [293, 0]
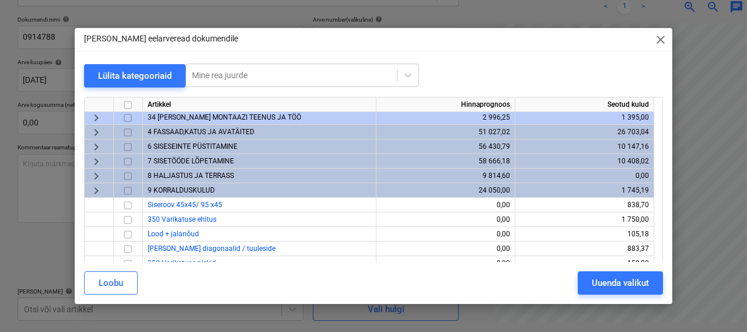
click at [190, 136] on div "4 FASSAAD,KATUS JA AVATÄITED" at bounding box center [259, 132] width 233 height 15
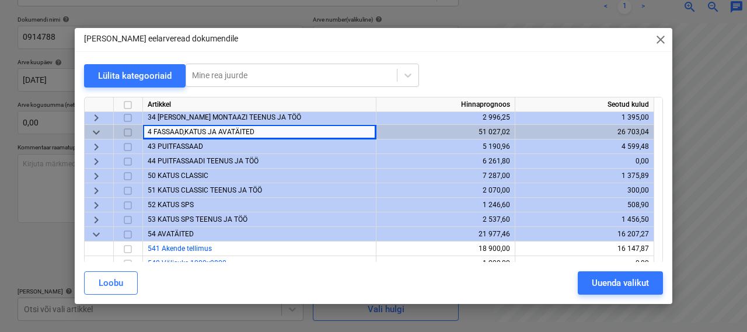
click at [171, 146] on span "43 PUITFASSAAD" at bounding box center [175, 146] width 55 height 8
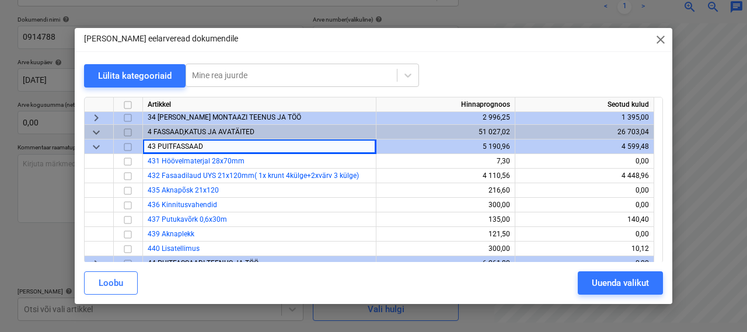
click at [105, 143] on div "keyboard_arrow_down" at bounding box center [99, 146] width 29 height 15
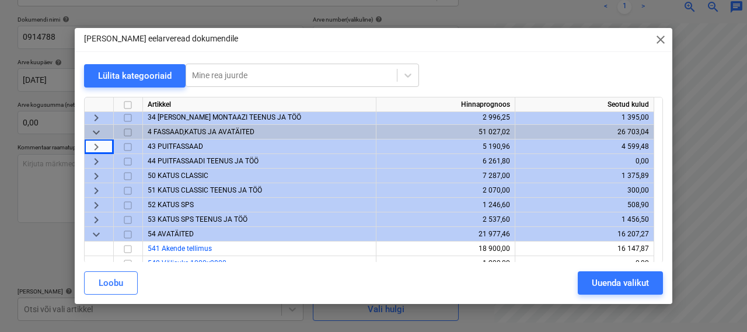
click at [177, 158] on span "44 PUITFASSAADI TEENUS JA TÖÖ" at bounding box center [203, 161] width 111 height 8
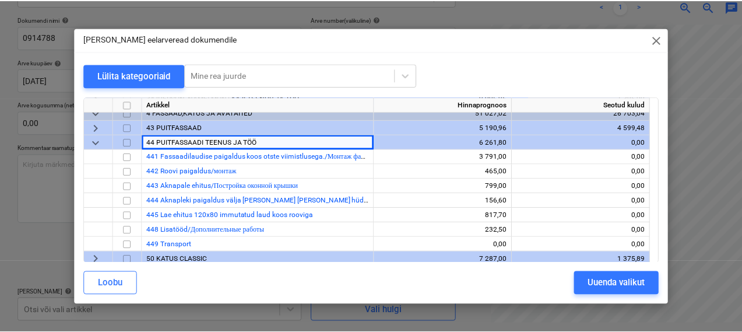
scroll to position [312, 0]
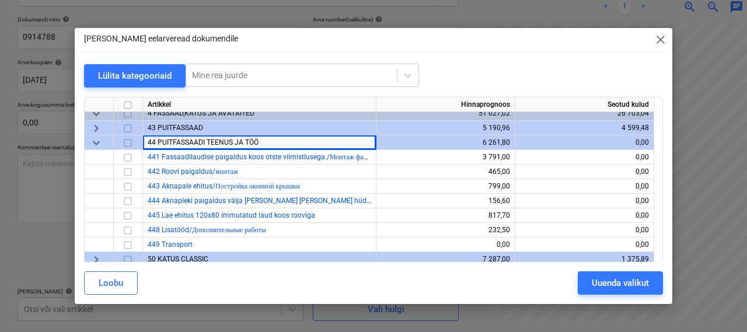
click at [101, 143] on span "keyboard_arrow_down" at bounding box center [96, 143] width 14 height 14
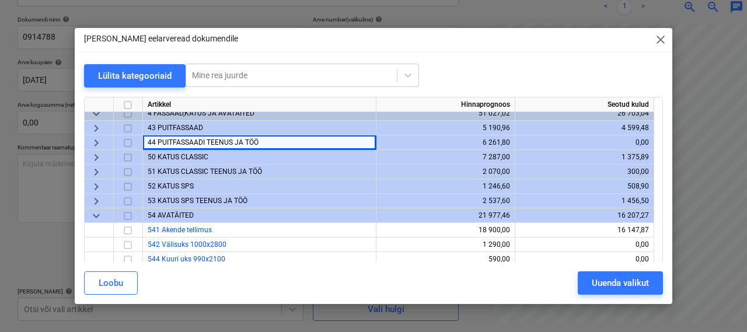
click at [168, 132] on div "43 PUITFASSAAD" at bounding box center [259, 128] width 233 height 15
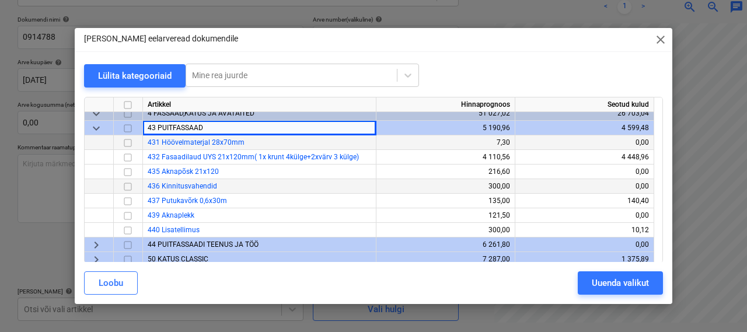
click at [127, 184] on input "checkbox" at bounding box center [128, 187] width 14 height 14
click at [594, 295] on div "[PERSON_NAME] valikut" at bounding box center [373, 283] width 593 height 33
click at [594, 285] on div "Uuenda valikut" at bounding box center [619, 282] width 57 height 15
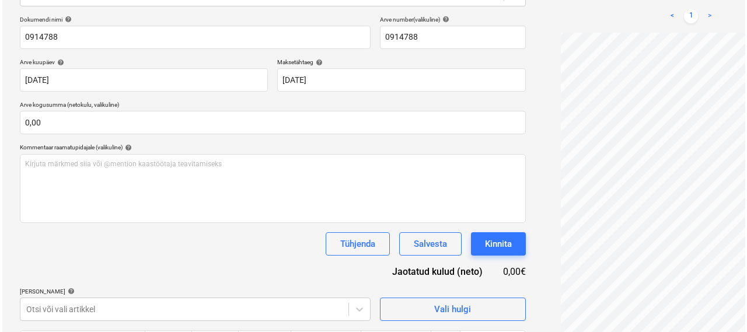
scroll to position [241, 0]
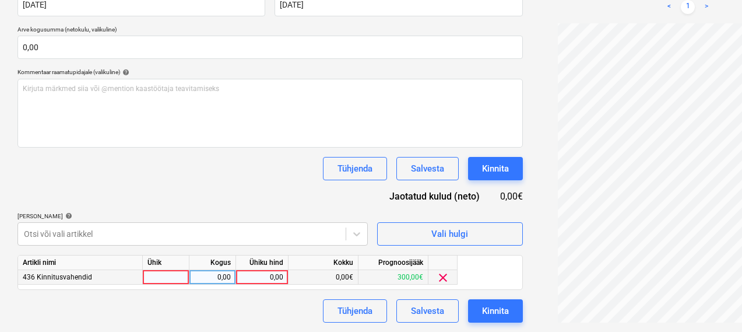
click at [160, 276] on div at bounding box center [166, 277] width 47 height 15
type input "1"
click at [222, 270] on div "0,00" at bounding box center [212, 277] width 37 height 15
type input "1"
click at [266, 278] on div "0,00" at bounding box center [262, 277] width 43 height 15
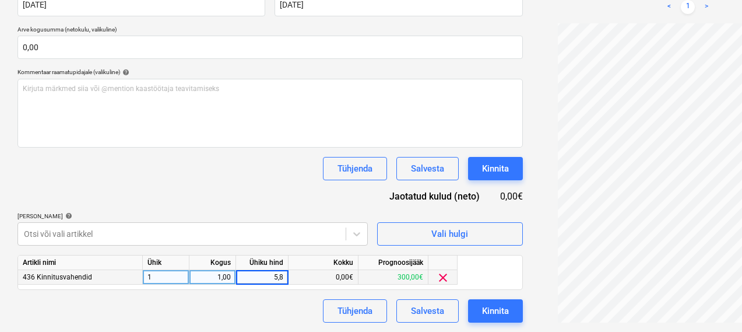
type input "5,83"
click at [190, 304] on div "Tühjenda Salvesta Kinnita" at bounding box center [270, 310] width 506 height 23
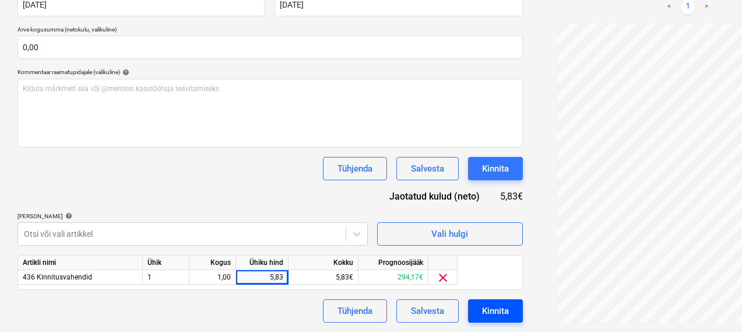
click at [482, 304] on div "Kinnita" at bounding box center [495, 310] width 27 height 15
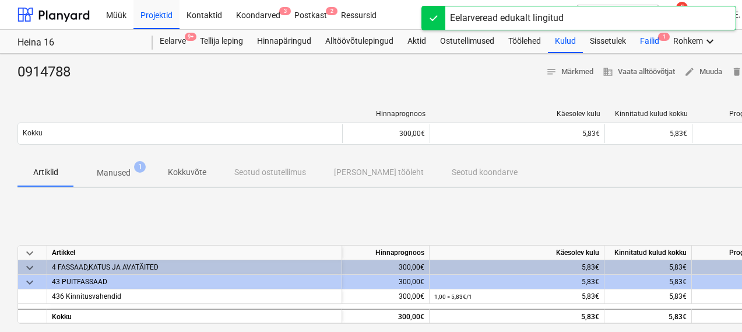
click at [643, 42] on div "Failid 1" at bounding box center [649, 41] width 33 height 23
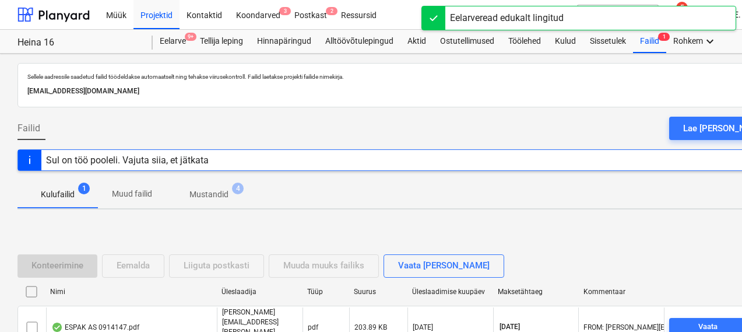
scroll to position [80, 0]
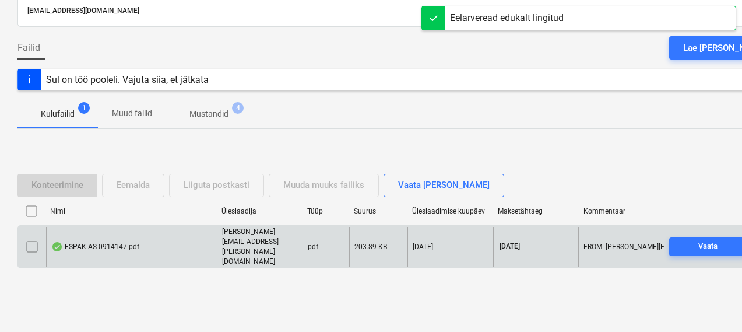
click at [114, 247] on div "ESPAK AS 0914147.pdf" at bounding box center [95, 246] width 88 height 9
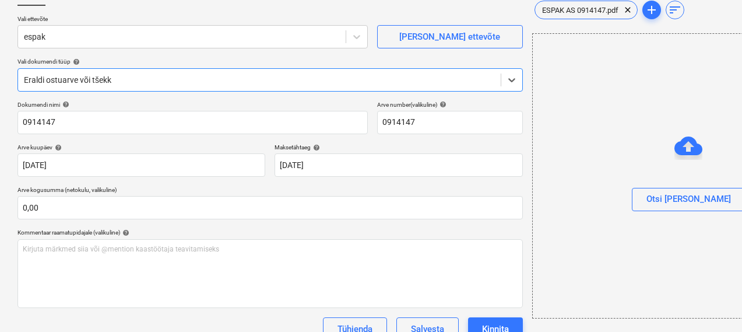
type input "0914147"
type input "[DATE]"
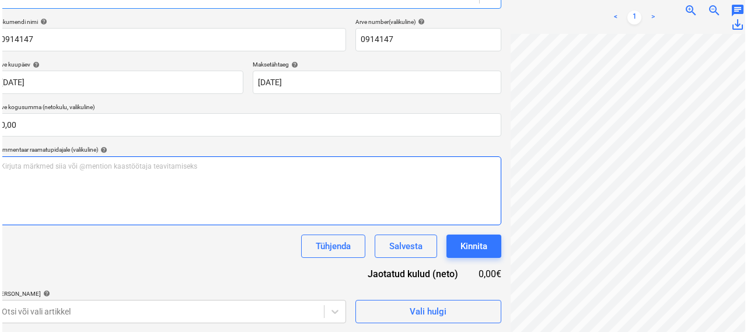
scroll to position [166, 24]
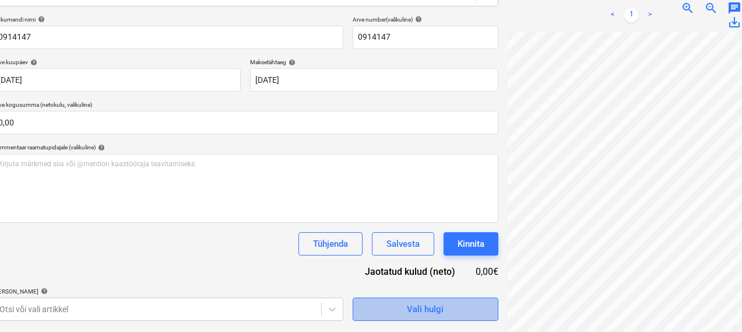
click at [392, 308] on span "Vali hulgi" at bounding box center [425, 309] width 117 height 15
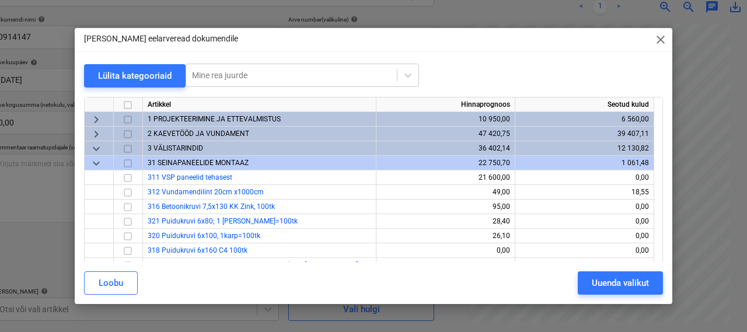
click at [101, 162] on span "keyboard_arrow_down" at bounding box center [96, 163] width 14 height 14
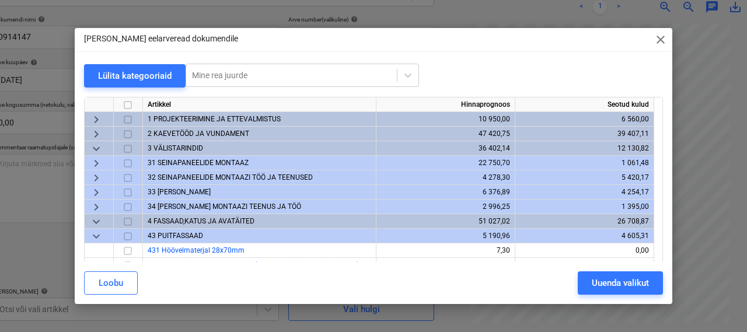
click at [176, 134] on span "2 KAEVETÖÖD JA VUNDAMENT" at bounding box center [198, 133] width 101 height 8
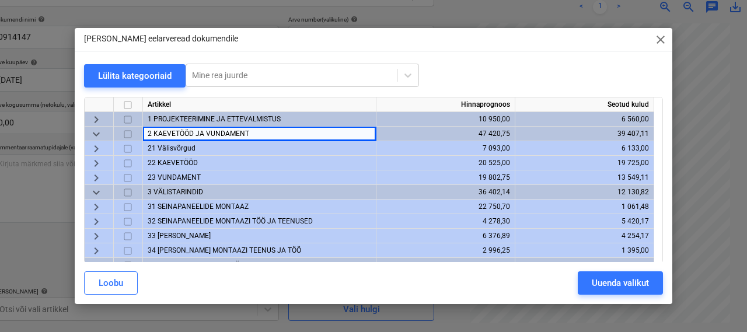
click at [173, 177] on span "23 VUNDAMENT" at bounding box center [174, 177] width 53 height 8
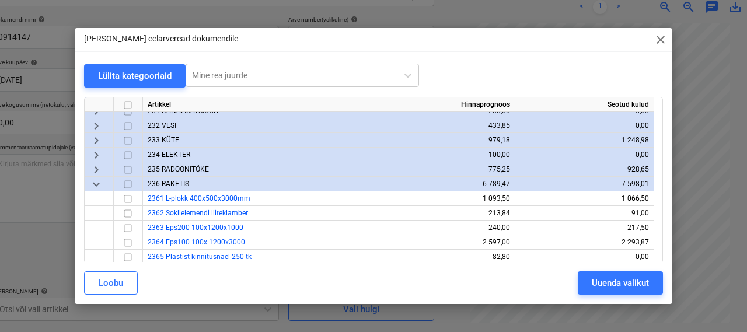
scroll to position [119, 0]
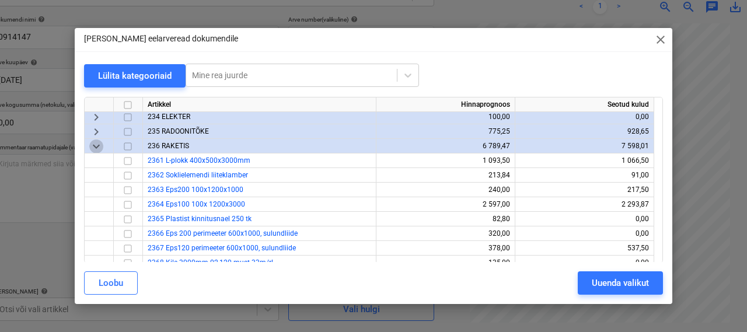
click at [95, 148] on span "keyboard_arrow_down" at bounding box center [96, 146] width 14 height 14
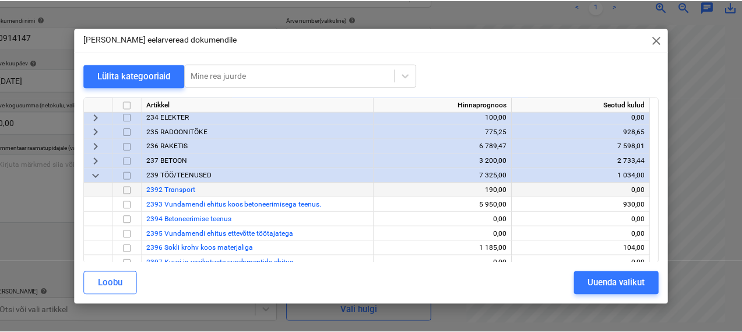
scroll to position [138, 0]
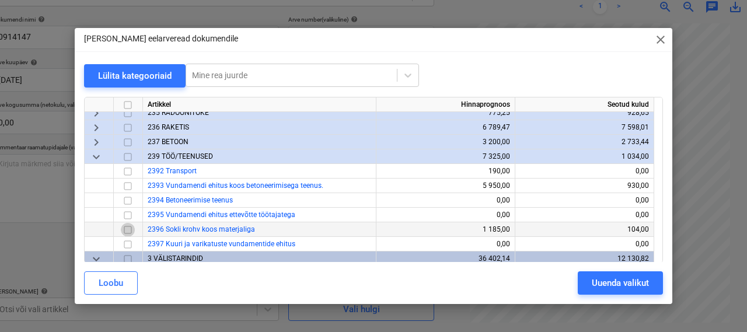
click at [128, 229] on input "checkbox" at bounding box center [128, 230] width 14 height 14
click at [591, 285] on div "Uuenda valikut" at bounding box center [619, 282] width 57 height 15
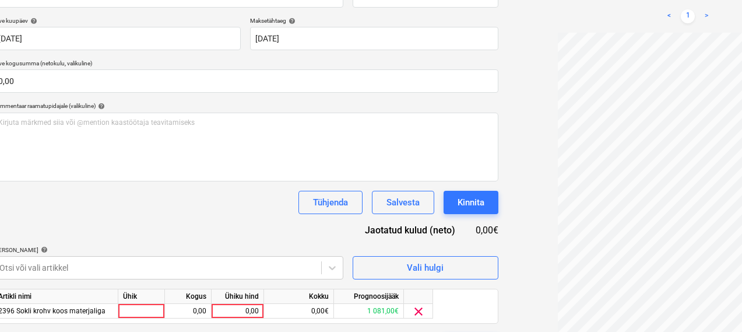
scroll to position [212, 24]
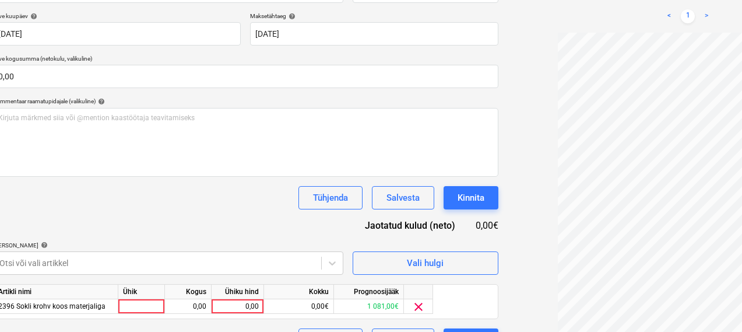
click at [142, 314] on div "Artikli nimi Ühik Kogus Ühiku hind Kokku Prognoosijääk 2396 Sokli krohv koos ma…" at bounding box center [246, 301] width 506 height 35
click at [143, 307] on div at bounding box center [141, 306] width 47 height 15
click at [191, 307] on div "0,00" at bounding box center [188, 306] width 37 height 15
click at [231, 304] on div "0,00" at bounding box center [237, 306] width 43 height 15
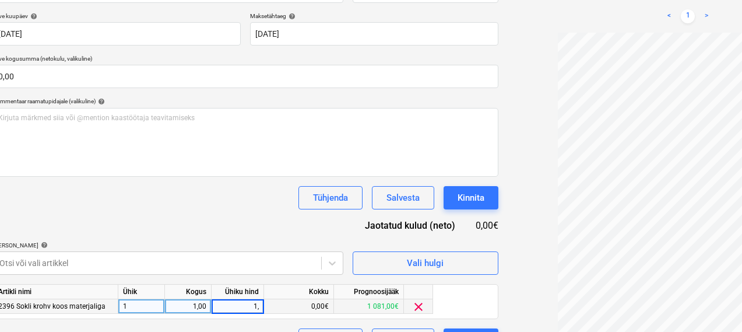
type input "1,2"
click at [220, 221] on div "Dokumendi nimi help 0914147 Arve number (valikuline) help 0914147 Arve kuupäev …" at bounding box center [246, 161] width 506 height 382
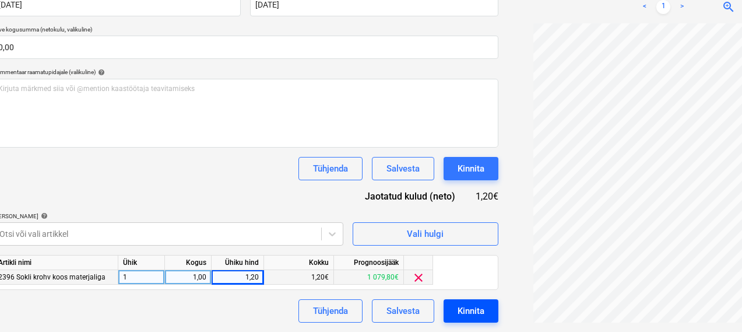
click at [458, 309] on div "Kinnita" at bounding box center [471, 310] width 27 height 15
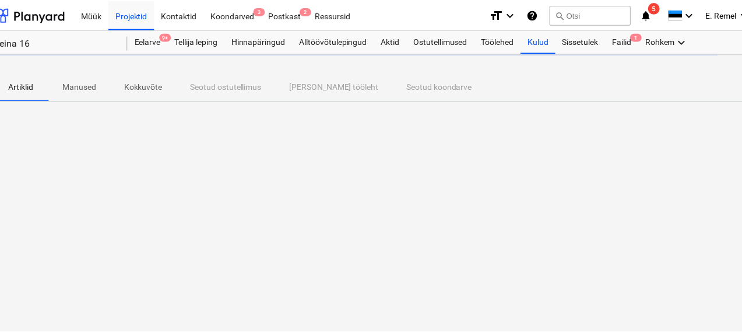
scroll to position [0, 24]
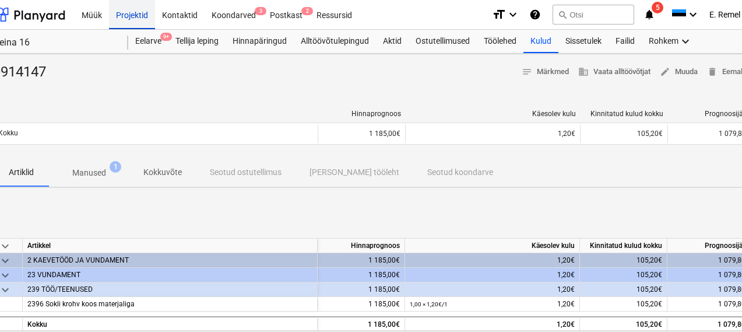
click at [119, 21] on div "Projektid" at bounding box center [132, 14] width 46 height 30
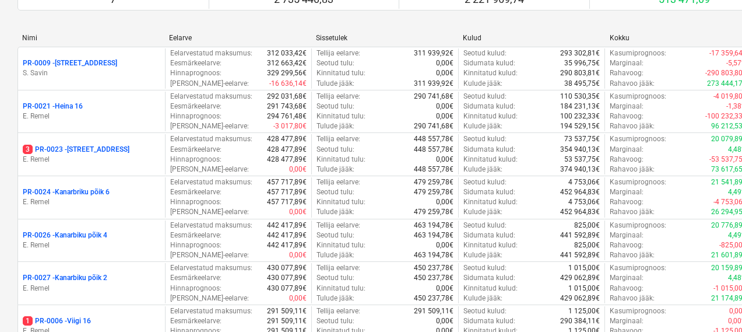
scroll to position [146, 0]
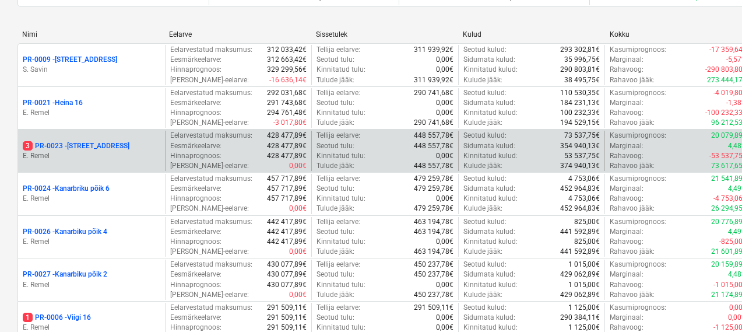
click at [131, 157] on p "E. Remel" at bounding box center [92, 156] width 138 height 10
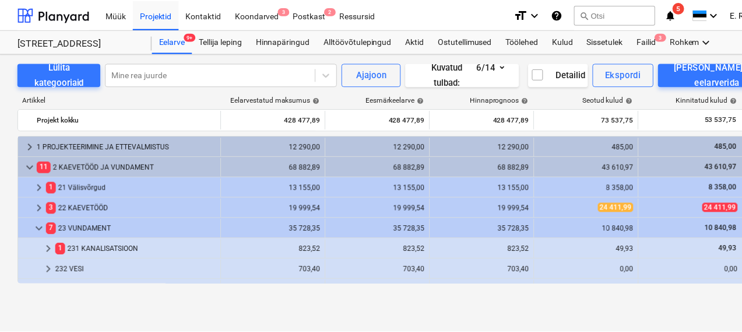
scroll to position [242, 0]
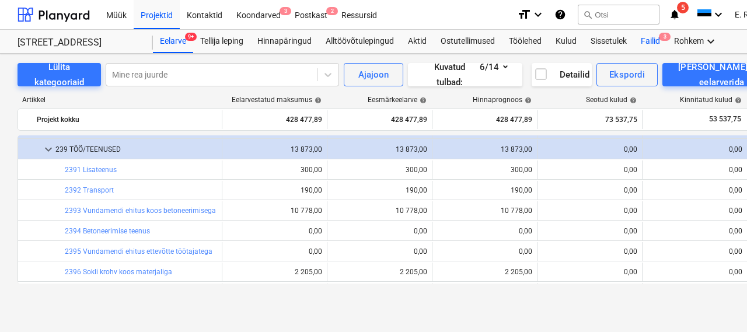
click at [648, 36] on div "Failid 3" at bounding box center [649, 41] width 33 height 23
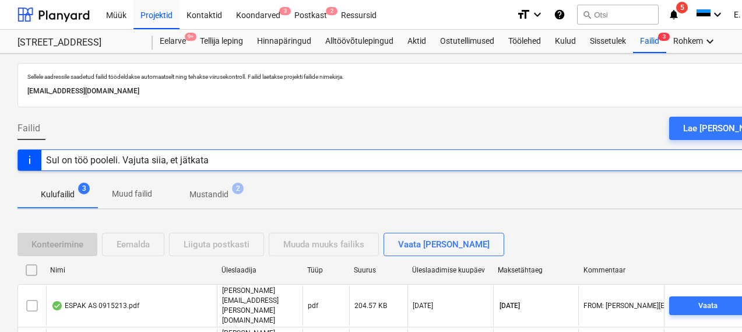
scroll to position [80, 0]
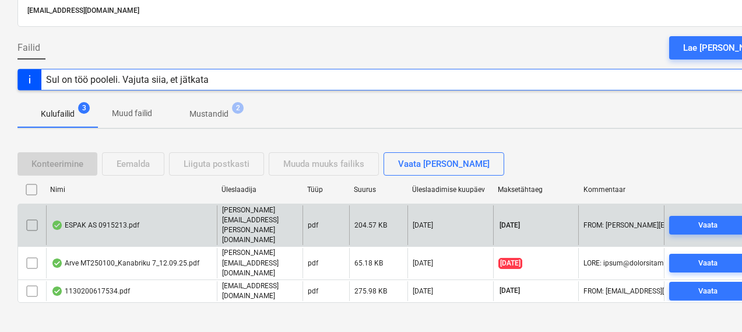
click at [125, 221] on div "ESPAK AS 0915213.pdf" at bounding box center [95, 224] width 88 height 9
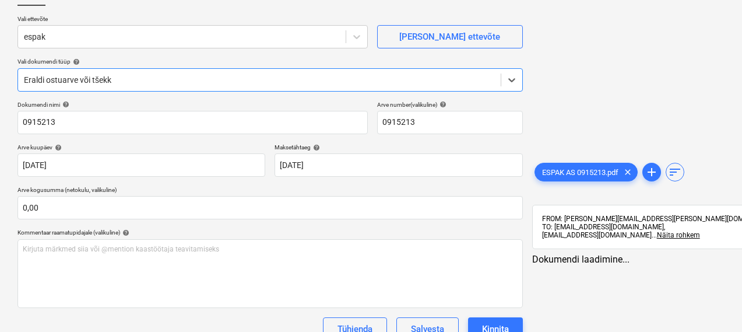
type input "0915213"
type input "[DATE]"
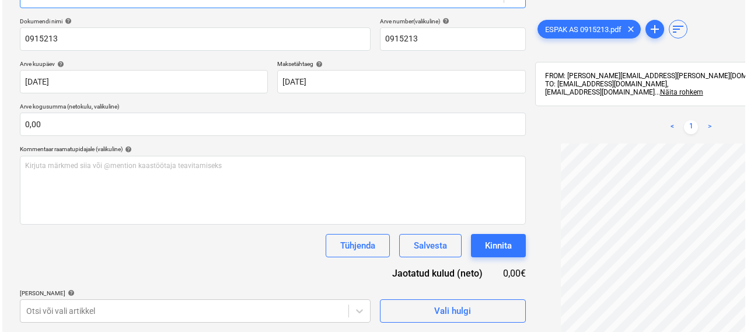
scroll to position [50, 0]
click at [390, 320] on button "Vali hulgi" at bounding box center [450, 310] width 146 height 23
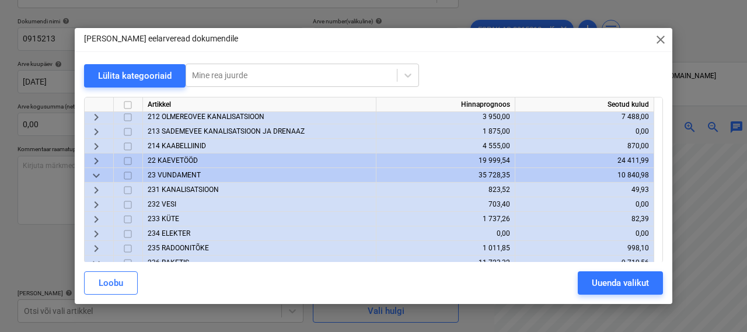
scroll to position [76, 0]
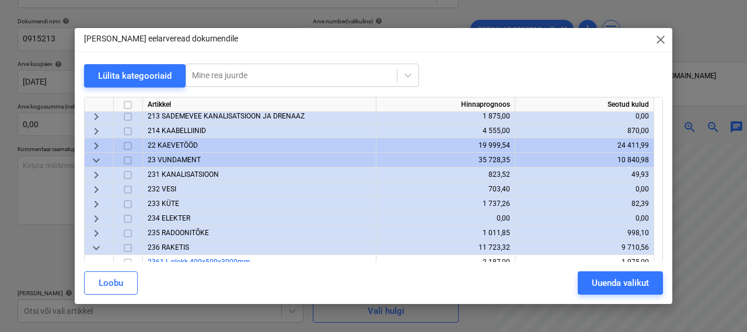
click at [183, 176] on span "231 KANALISATSIOON" at bounding box center [183, 174] width 71 height 8
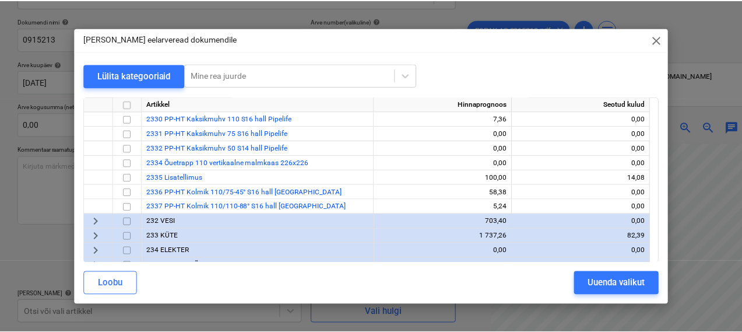
scroll to position [386, 0]
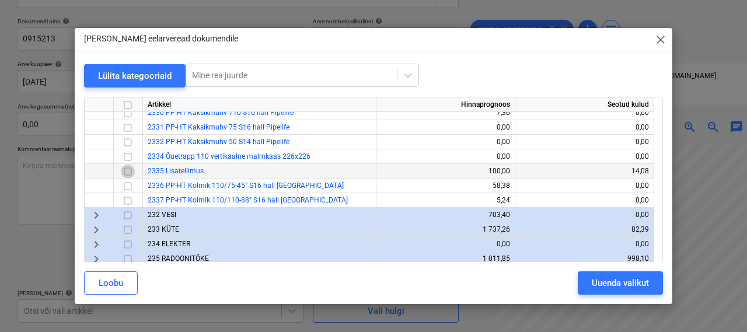
click at [129, 169] on input "checkbox" at bounding box center [128, 171] width 14 height 14
click at [612, 287] on div "Uuenda valikut" at bounding box center [619, 282] width 57 height 15
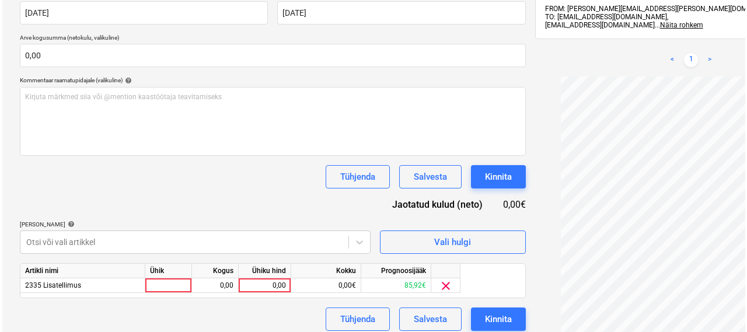
scroll to position [241, 0]
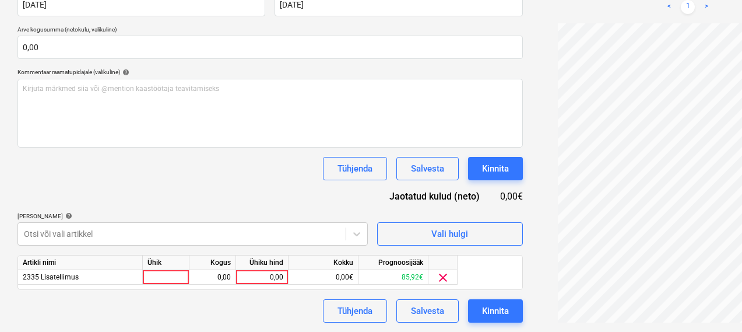
click at [168, 266] on div "Ühik" at bounding box center [166, 262] width 47 height 15
click at [168, 277] on div at bounding box center [166, 277] width 47 height 15
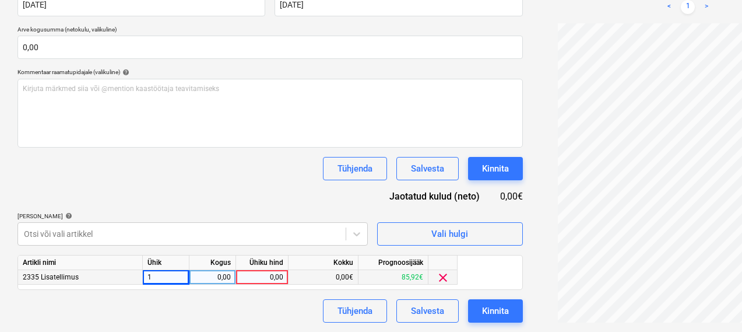
click at [220, 279] on div "0,00" at bounding box center [212, 277] width 37 height 15
click at [271, 274] on div "0,00" at bounding box center [262, 277] width 43 height 15
type input "17,05"
click at [435, 298] on div "Dokumendi nimi help 0915213 Arve number (valikuline) help 0915213 Arve kuupäev …" at bounding box center [270, 132] width 506 height 382
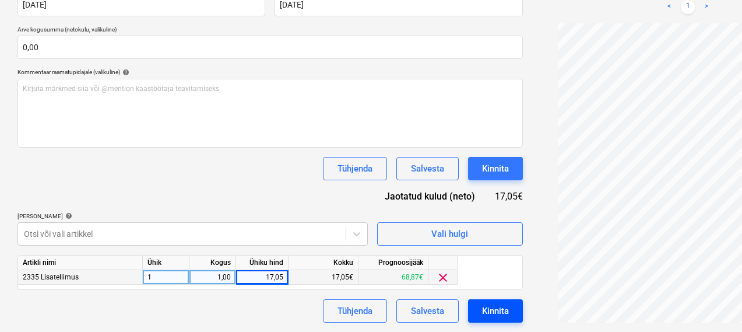
click at [482, 311] on div "Kinnita" at bounding box center [495, 310] width 27 height 15
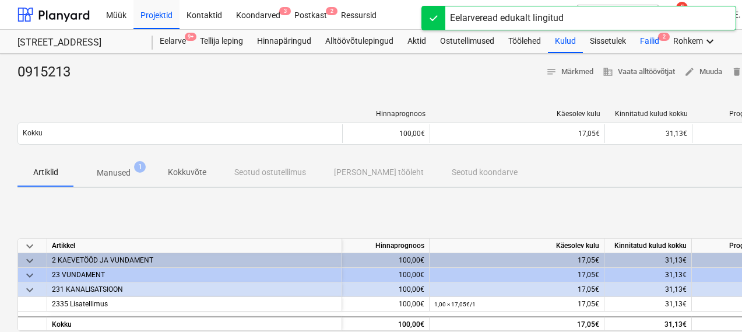
click at [652, 43] on div "Failid 2" at bounding box center [649, 41] width 33 height 23
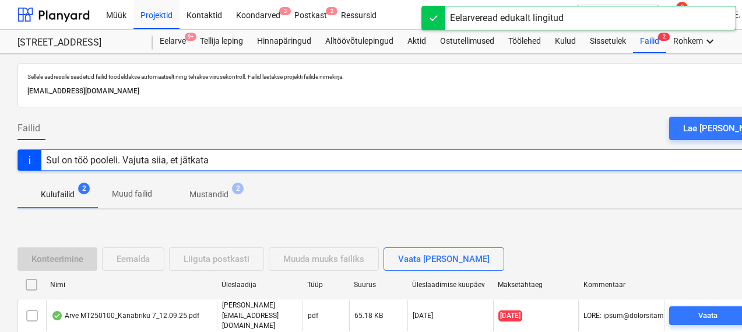
scroll to position [80, 0]
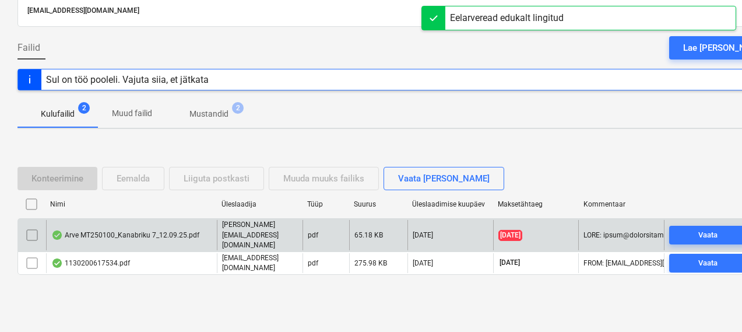
click at [108, 226] on div "Arve MT250100_Kanabriku 7_12.09.25.pdf" at bounding box center [131, 235] width 171 height 30
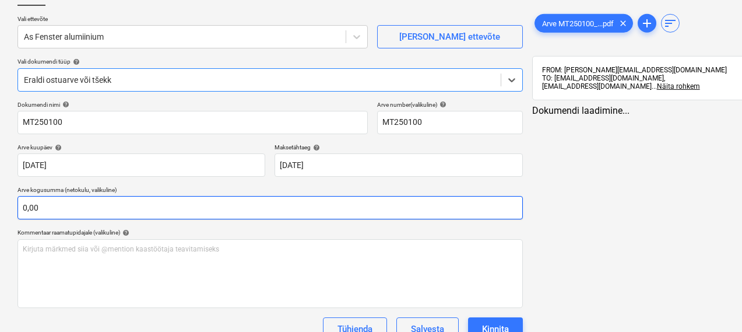
type input "MT250100"
type input "[DATE]"
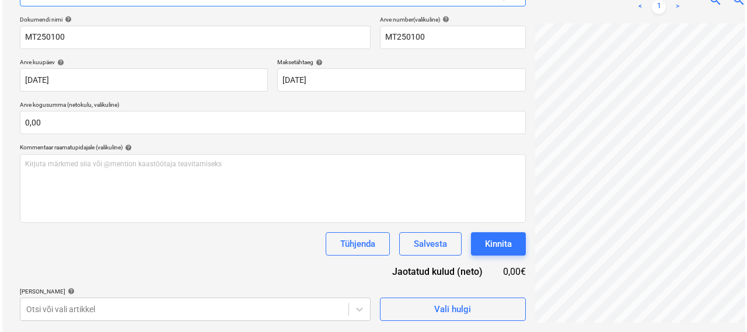
scroll to position [2, 0]
click at [432, 311] on div "Vali hulgi" at bounding box center [450, 309] width 37 height 15
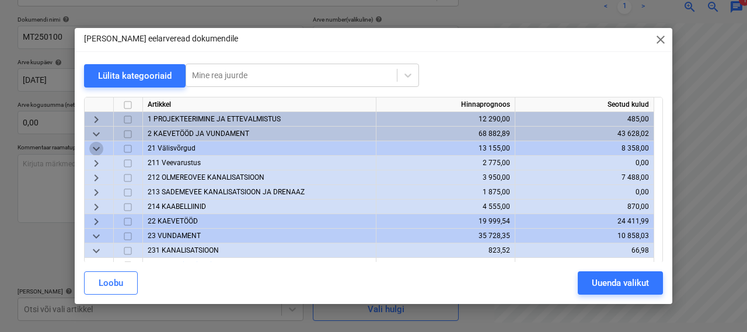
click at [97, 147] on span "keyboard_arrow_down" at bounding box center [96, 149] width 14 height 14
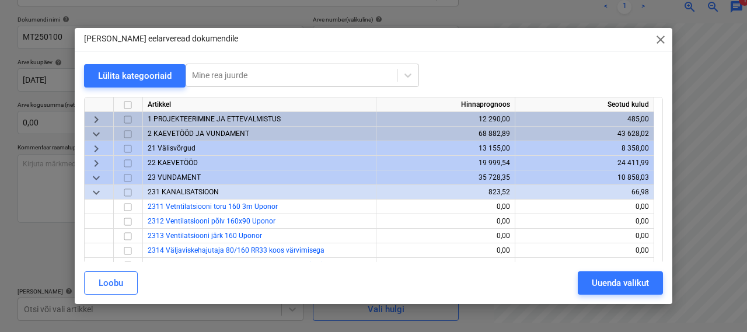
click at [98, 134] on span "keyboard_arrow_down" at bounding box center [96, 134] width 14 height 14
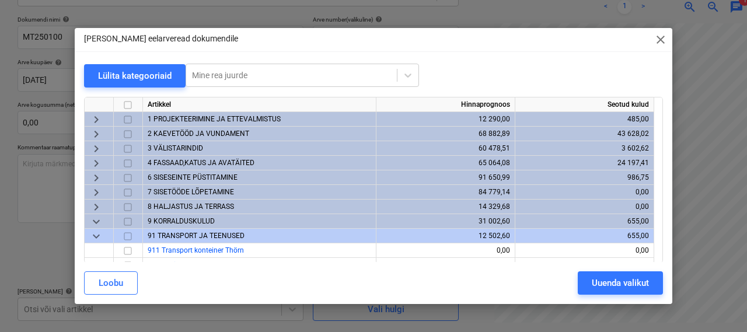
click at [201, 163] on span "4 FASSAAD,KATUS JA AVATÄITED" at bounding box center [201, 163] width 107 height 8
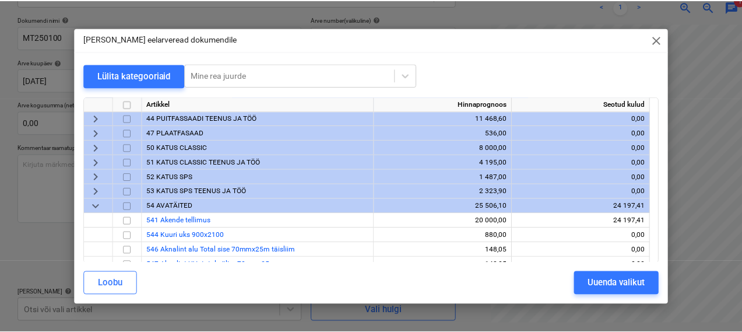
scroll to position [79, 0]
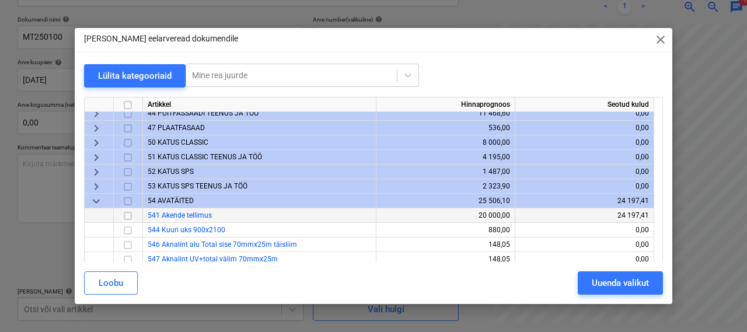
click at [129, 219] on input "checkbox" at bounding box center [128, 216] width 14 height 14
click at [618, 284] on div "Uuenda valikut" at bounding box center [619, 282] width 57 height 15
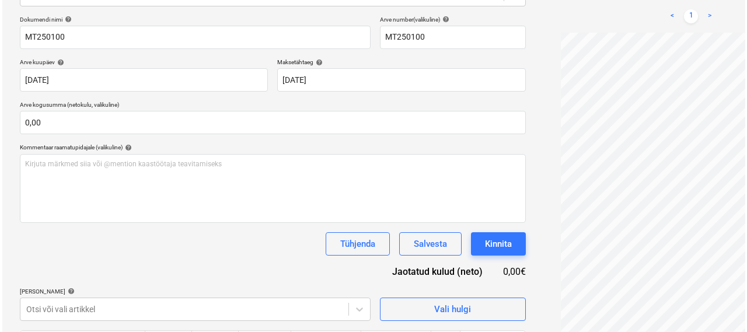
scroll to position [241, 0]
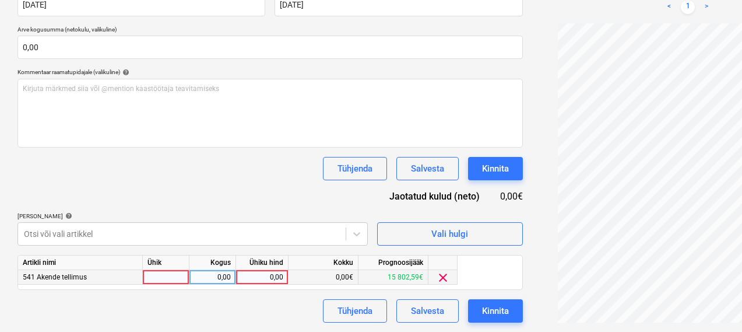
click at [169, 279] on div at bounding box center [166, 277] width 47 height 15
type input "1"
click at [223, 279] on div "0,00" at bounding box center [212, 277] width 37 height 15
type input "1"
click at [268, 274] on div "0,00" at bounding box center [262, 277] width 43 height 15
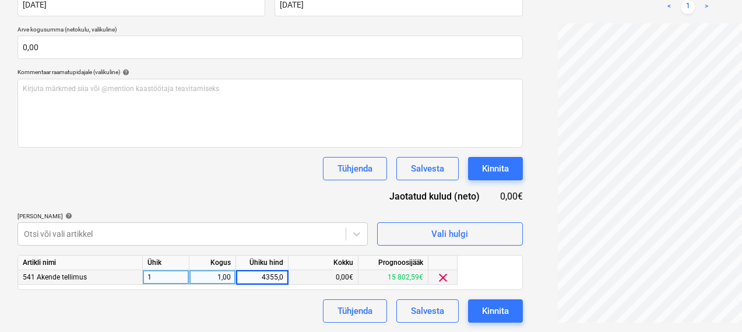
type input "4355,04"
click at [468, 309] on button "Kinnita" at bounding box center [495, 310] width 55 height 23
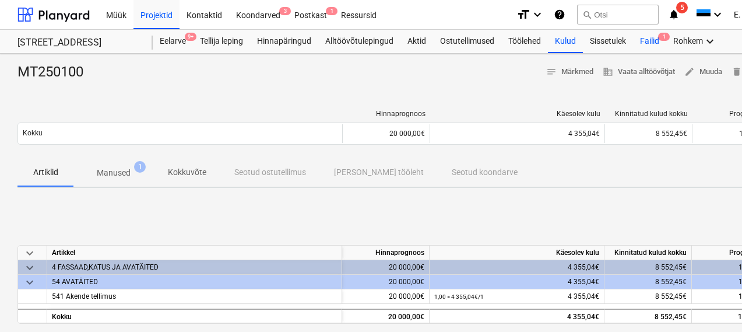
click at [658, 33] on div "Failid 1" at bounding box center [649, 41] width 33 height 23
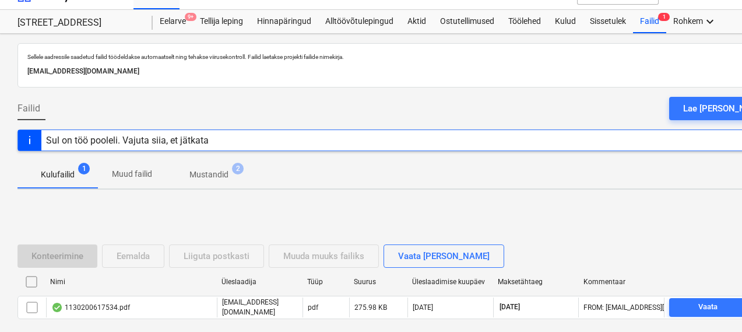
scroll to position [80, 0]
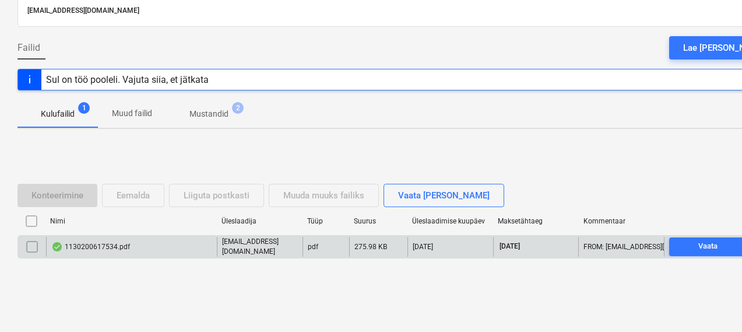
click at [108, 242] on div "1130200617534.pdf" at bounding box center [90, 246] width 79 height 9
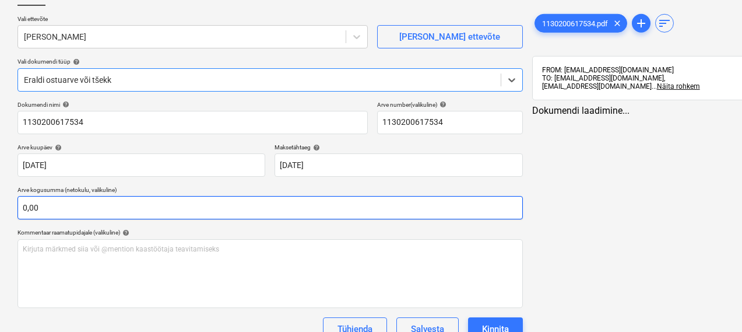
type input "1130200617534"
type input "[DATE]"
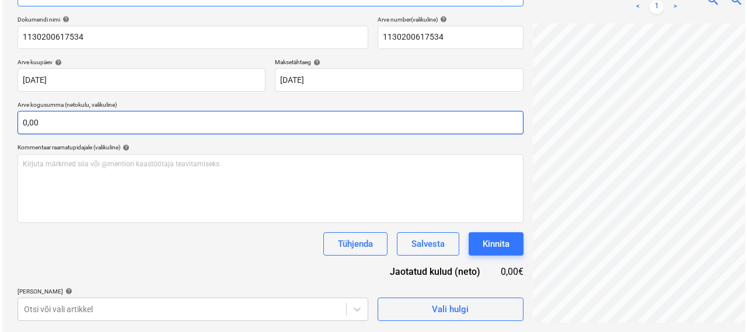
scroll to position [166, 0]
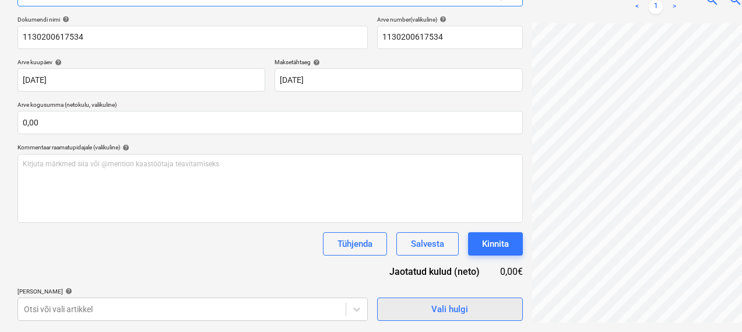
click at [432, 303] on div "Vali hulgi" at bounding box center [450, 309] width 37 height 15
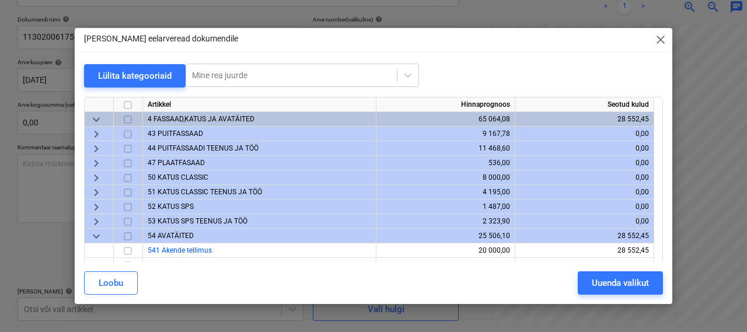
scroll to position [0, 0]
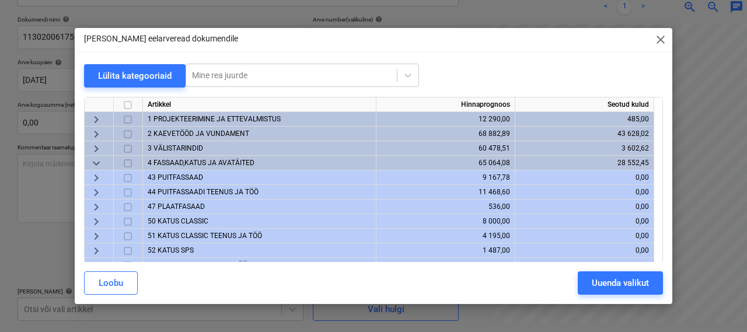
click at [192, 134] on span "2 KAEVETÖÖD JA VUNDAMENT" at bounding box center [198, 133] width 101 height 8
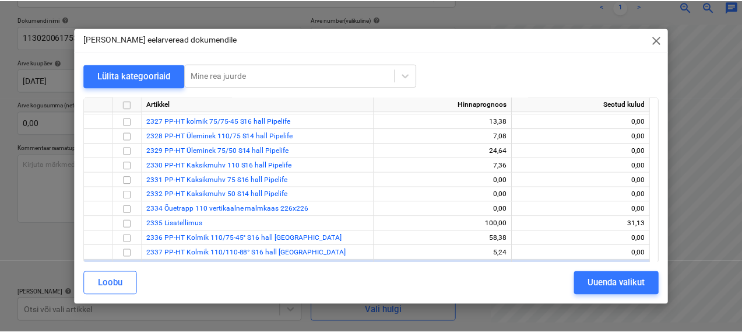
scroll to position [296, 0]
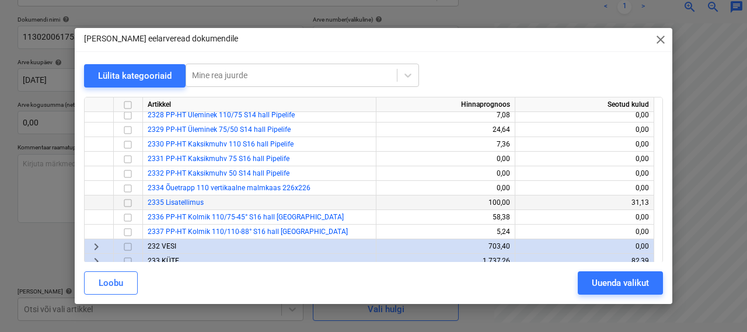
click at [126, 202] on input "checkbox" at bounding box center [128, 203] width 14 height 14
click at [593, 288] on div "Uuenda valikut" at bounding box center [619, 282] width 57 height 15
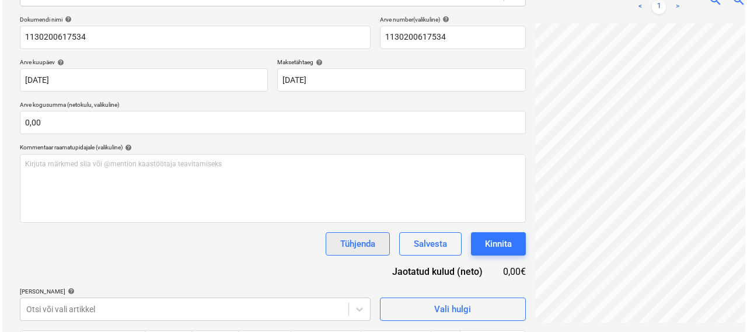
scroll to position [241, 0]
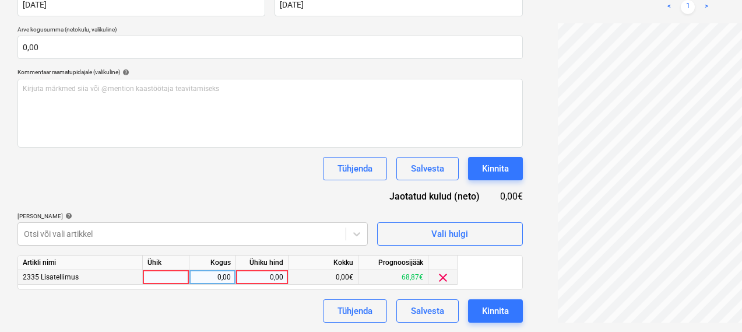
click at [176, 274] on div at bounding box center [166, 277] width 47 height 15
click at [225, 274] on div "0,00" at bounding box center [212, 277] width 37 height 15
click at [277, 273] on div "0,00" at bounding box center [262, 277] width 43 height 15
type input "12,02"
click at [181, 296] on div "Dokumendi nimi help 1130200617534 Arve number (valikuline) help 1130200617534 A…" at bounding box center [270, 132] width 506 height 382
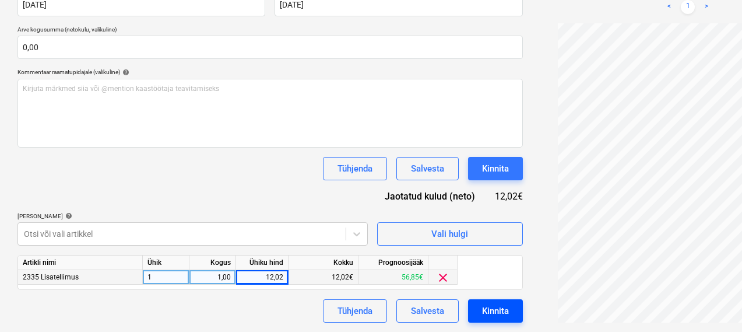
click at [482, 313] on div "Kinnita" at bounding box center [495, 310] width 27 height 15
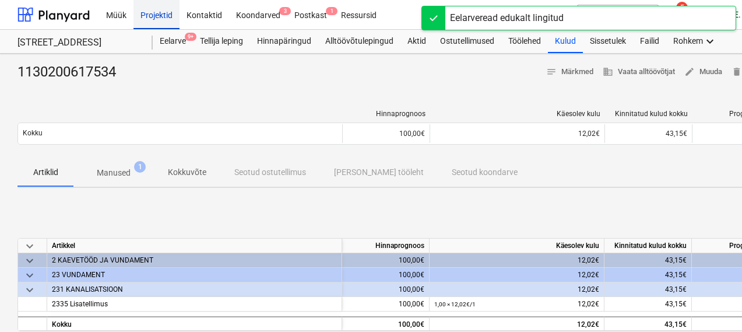
click at [158, 16] on div "Projektid" at bounding box center [157, 14] width 46 height 30
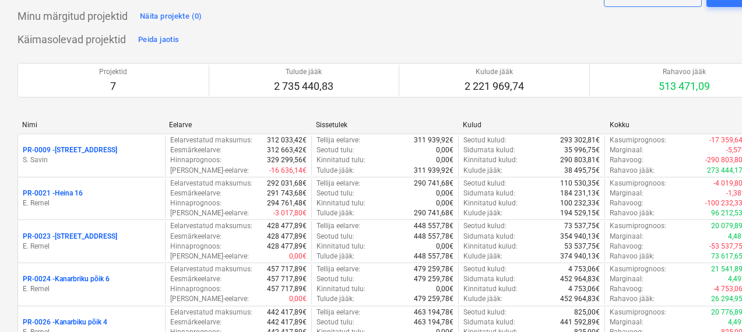
scroll to position [180, 0]
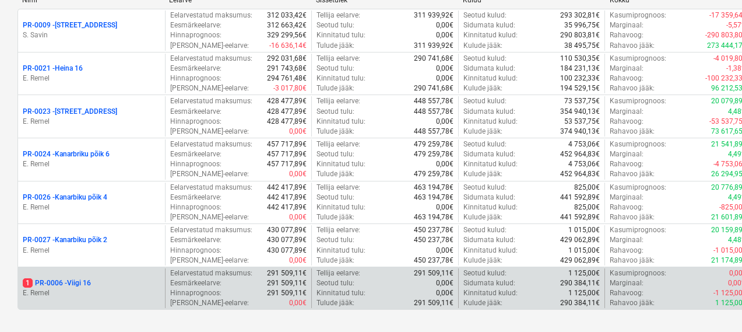
click at [73, 288] on p "1 PR-0006 - Viigi 16" at bounding box center [57, 283] width 68 height 10
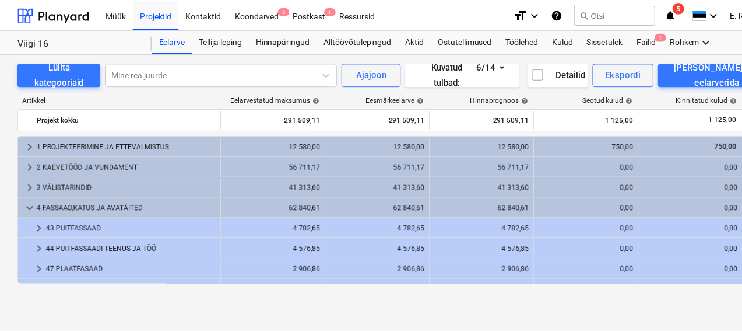
scroll to position [205, 0]
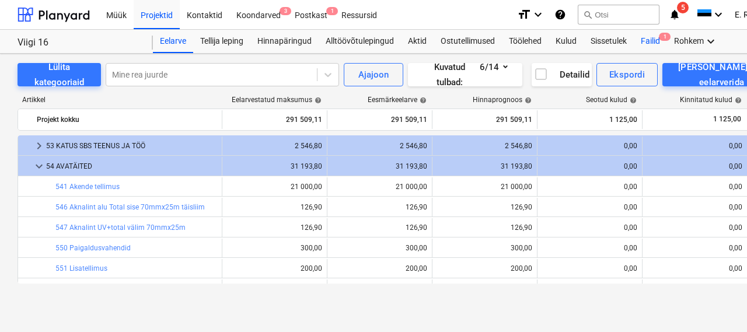
click at [650, 44] on div "Failid 1" at bounding box center [649, 41] width 33 height 23
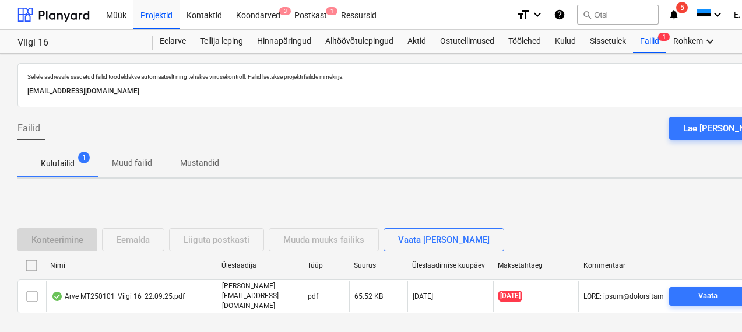
scroll to position [50, 0]
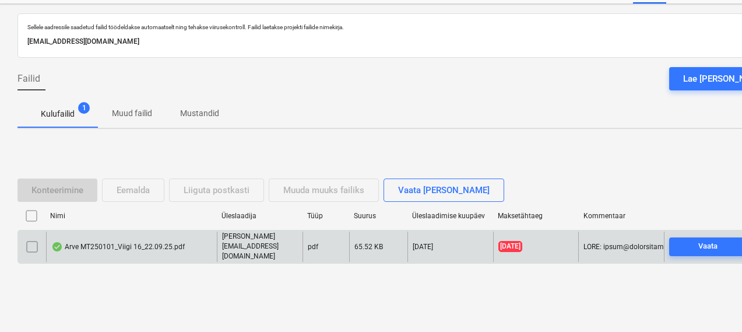
click at [149, 243] on div "Arve MT250101_Viigi 16_22.09.25.pdf" at bounding box center [118, 246] width 134 height 9
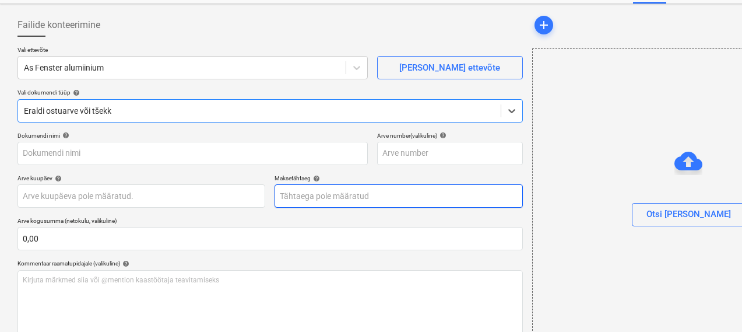
type input "MT250101"
type input "[DATE]"
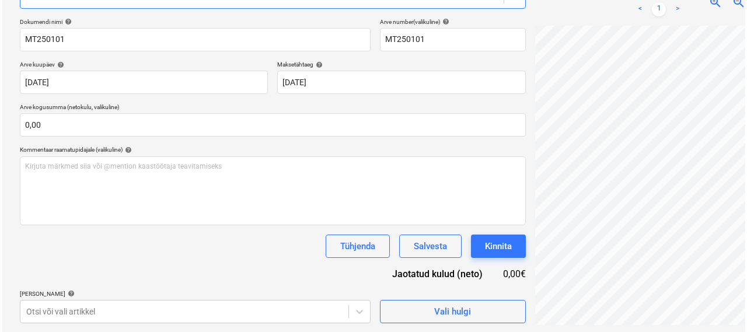
scroll to position [166, 0]
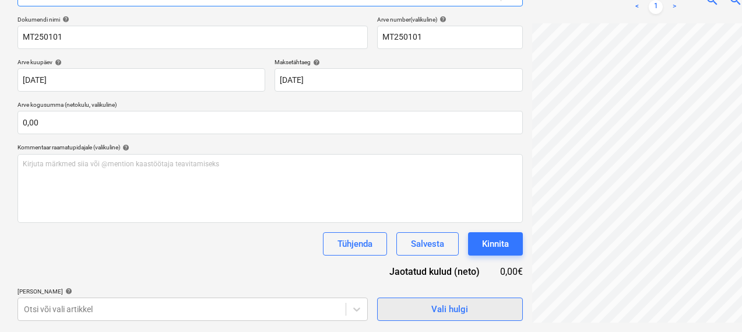
click at [392, 304] on span "Vali hulgi" at bounding box center [450, 309] width 117 height 15
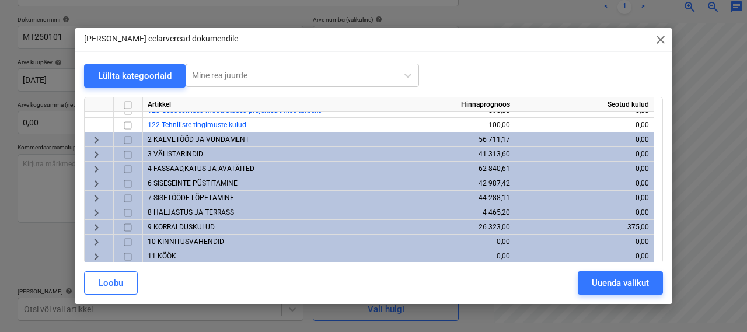
scroll to position [127, 0]
click at [209, 169] on span "4 FASSAAD,KATUS JA AVATÄITED" at bounding box center [201, 167] width 107 height 8
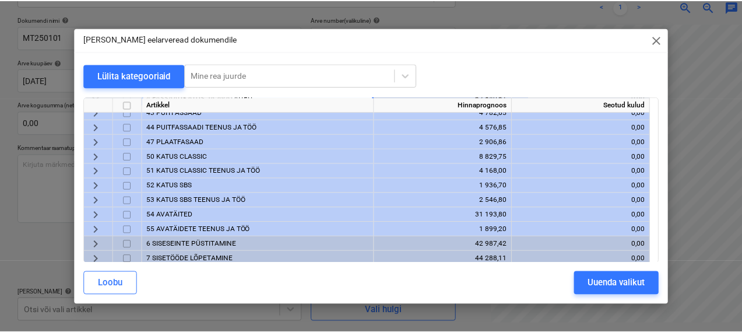
scroll to position [211, 0]
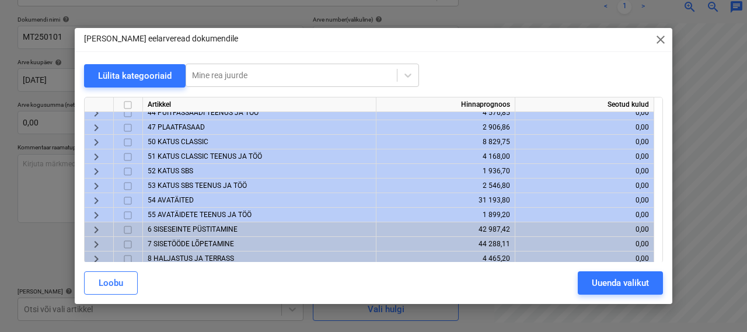
click at [177, 191] on div "53 KATUS SBS TEENUS JA TÖÖ" at bounding box center [259, 185] width 233 height 15
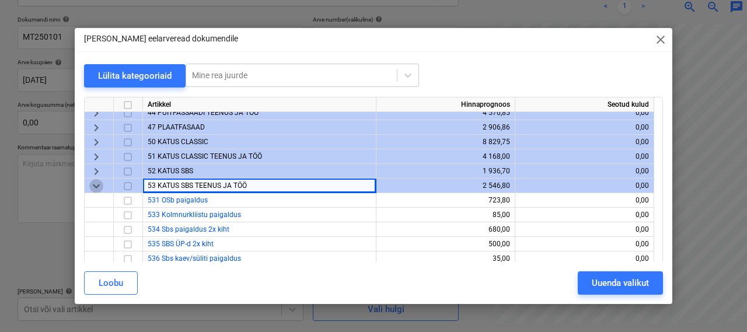
click at [95, 183] on span "keyboard_arrow_down" at bounding box center [96, 186] width 14 height 14
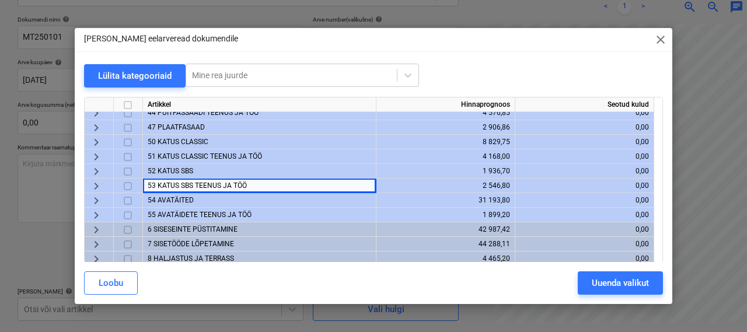
click at [155, 197] on span "54 AVATÄITED" at bounding box center [171, 200] width 46 height 8
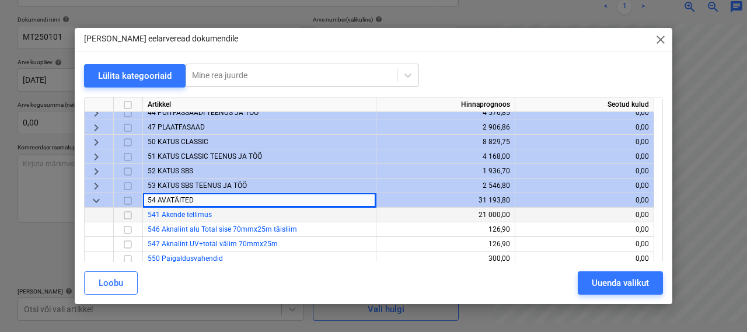
click at [129, 209] on input "checkbox" at bounding box center [128, 215] width 14 height 14
click at [591, 279] on div "Uuenda valikut" at bounding box center [619, 282] width 57 height 15
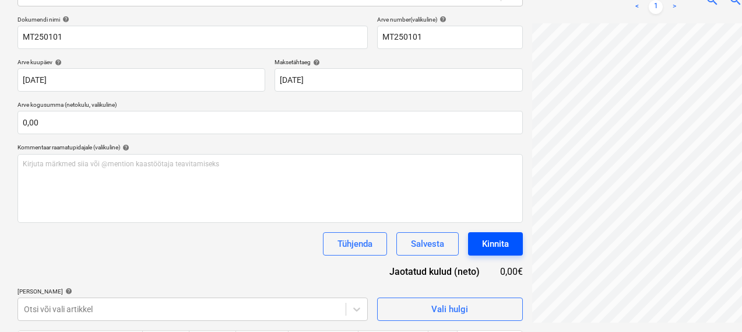
click at [482, 248] on div "Kinnita" at bounding box center [495, 243] width 27 height 15
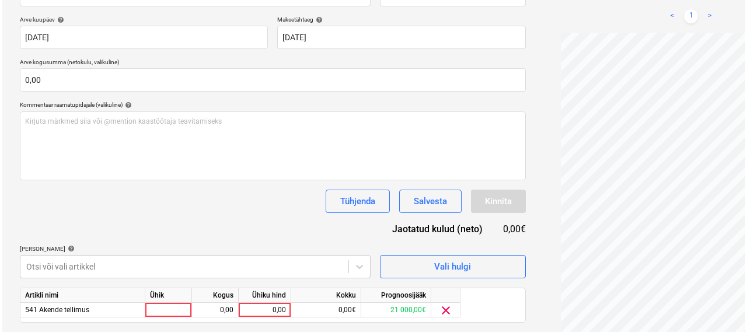
scroll to position [241, 0]
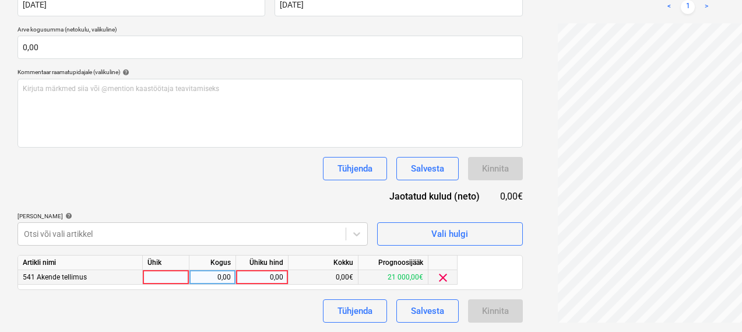
click at [174, 271] on div at bounding box center [166, 277] width 47 height 15
click at [218, 281] on div "0,00" at bounding box center [212, 277] width 37 height 15
click at [273, 276] on div "0,00" at bounding box center [262, 277] width 43 height 15
type input "2824,20"
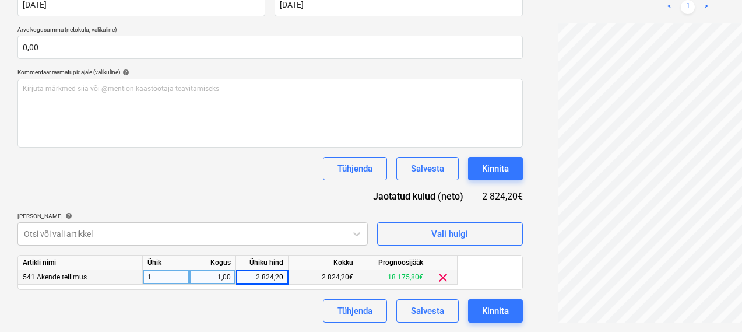
click at [179, 316] on div "Tühjenda Salvesta Kinnita" at bounding box center [270, 310] width 506 height 23
click at [468, 304] on button "Kinnita" at bounding box center [495, 310] width 55 height 23
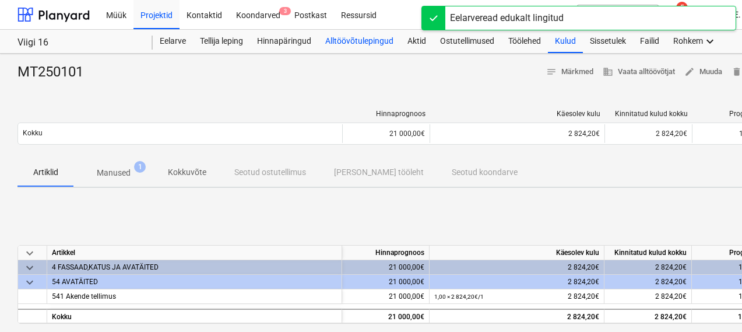
click at [351, 43] on div "Alltöövõtulepingud" at bounding box center [359, 41] width 82 height 23
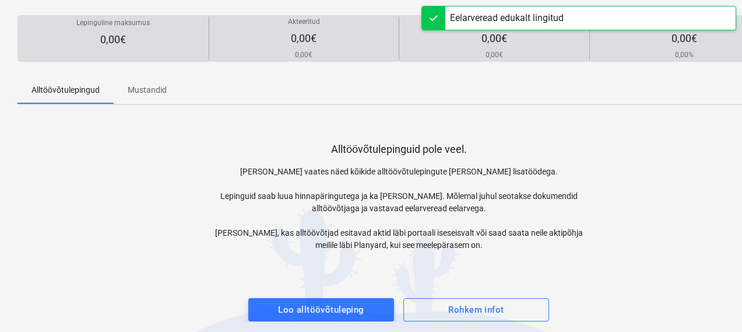
scroll to position [103, 0]
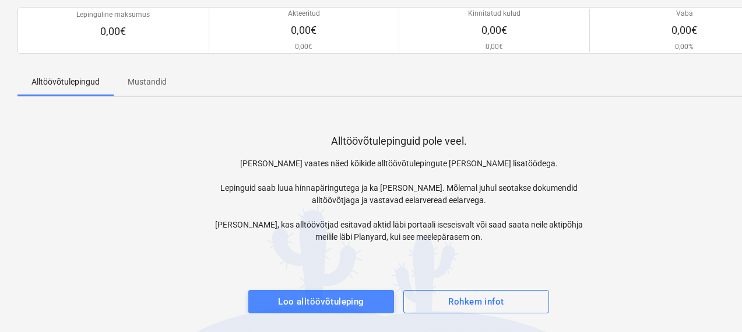
click at [324, 309] on button "Loo alltöövõtuleping" at bounding box center [321, 301] width 146 height 23
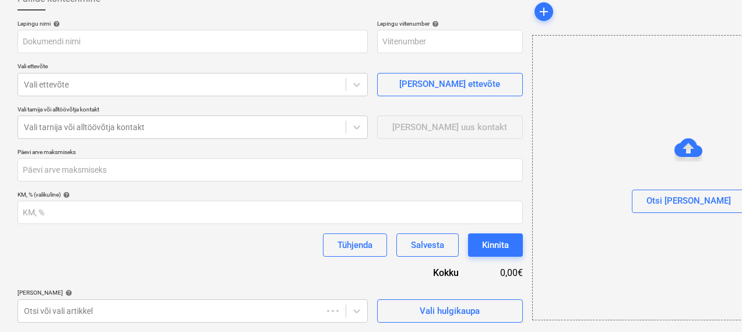
scroll to position [76, 0]
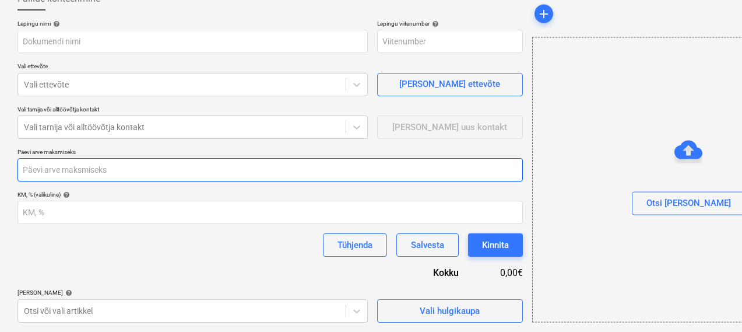
type input "PR-0006-SO-001"
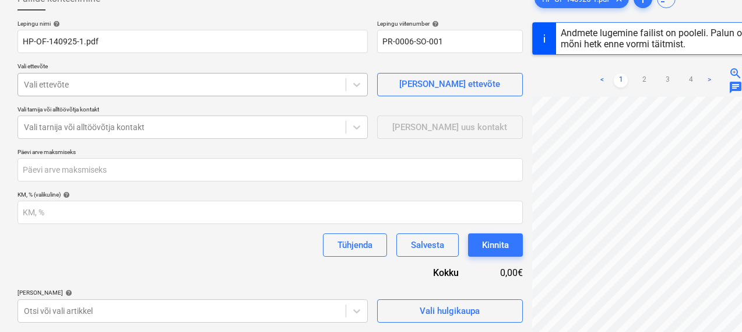
click at [195, 84] on div at bounding box center [182, 85] width 316 height 12
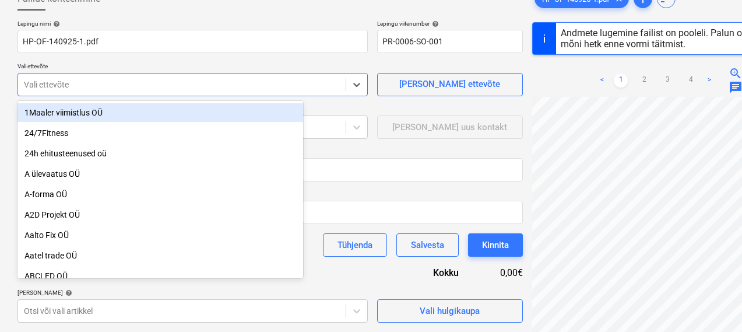
type input "HP-OF-140925-1"
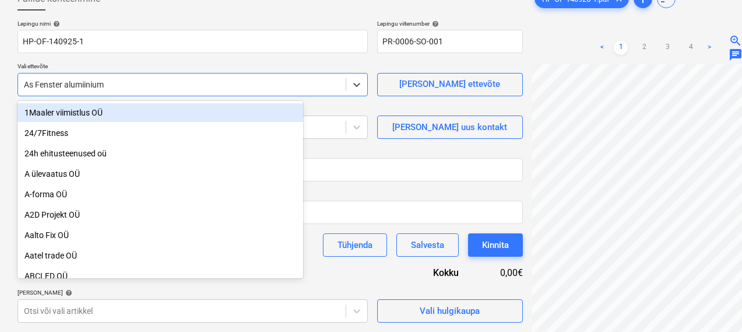
type input "g"
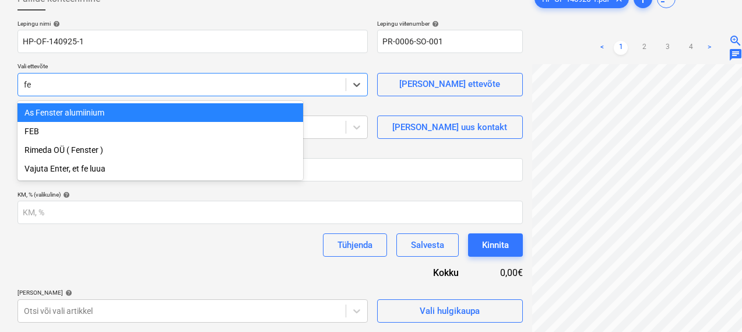
type input "fen"
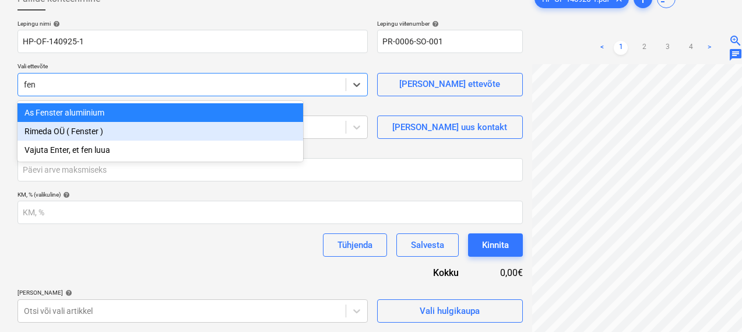
click at [164, 131] on div "Rimeda OÜ ( Fenster )" at bounding box center [160, 131] width 286 height 19
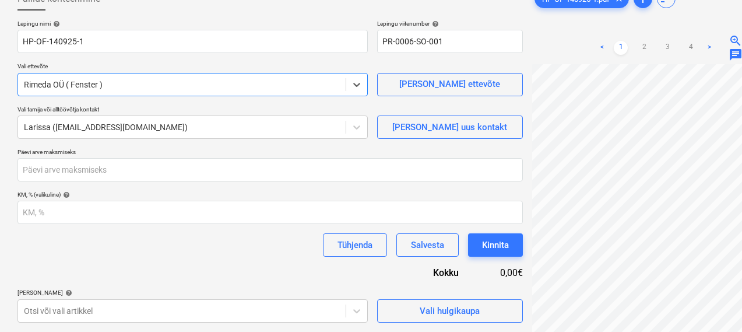
click at [4, 227] on div "Failide konteerimine Lepingu nimi help HP-OF-140925-1 Lepingu viitenumber help …" at bounding box center [399, 175] width 798 height 395
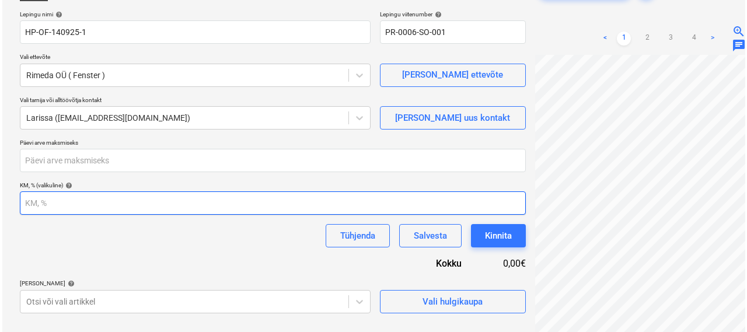
scroll to position [117, 0]
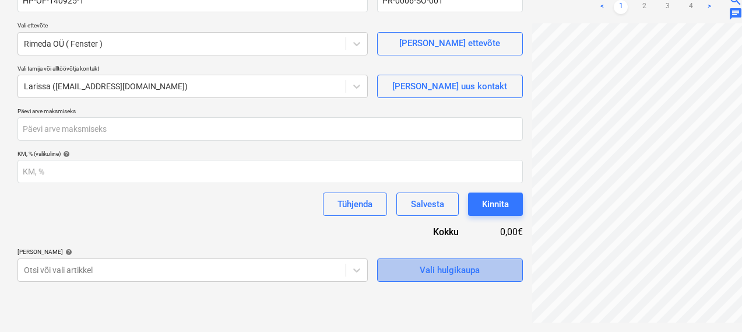
click at [392, 271] on span "Vali hulgikaupa" at bounding box center [450, 269] width 117 height 15
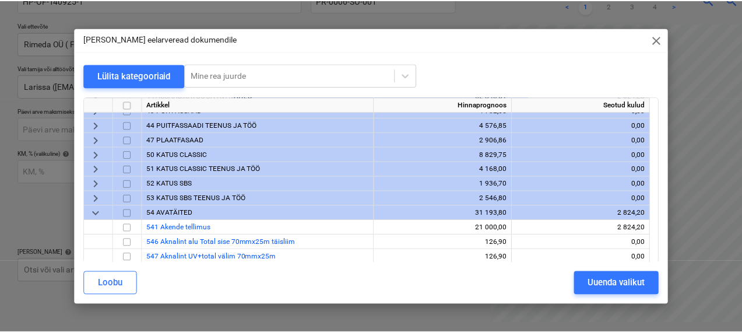
scroll to position [241, 0]
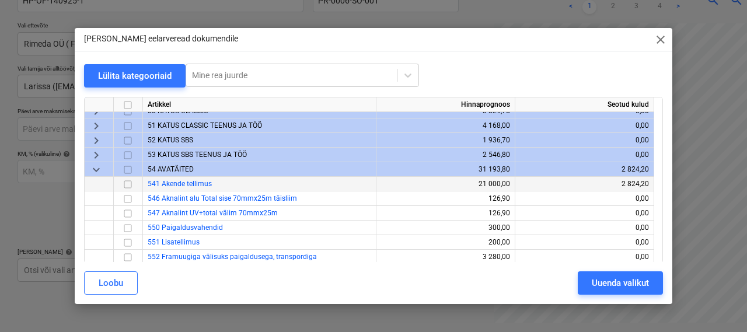
click at [125, 186] on input "checkbox" at bounding box center [128, 184] width 14 height 14
click at [589, 287] on button "Uuenda valikut" at bounding box center [619, 282] width 85 height 23
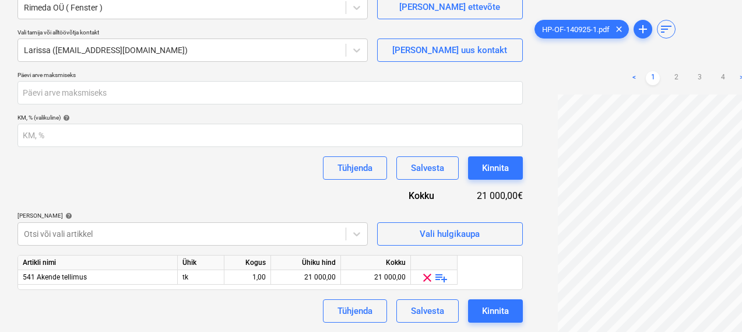
scroll to position [0, 0]
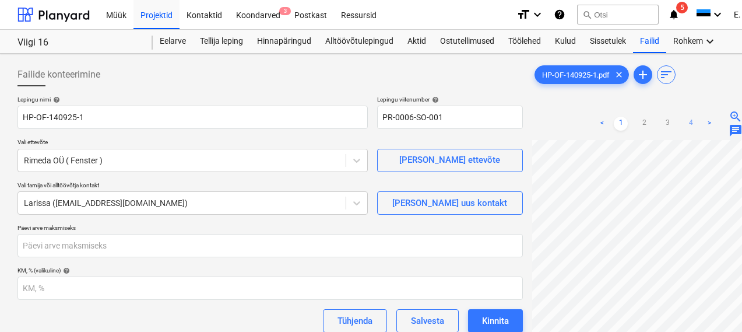
click at [684, 128] on link "4" at bounding box center [691, 124] width 14 height 14
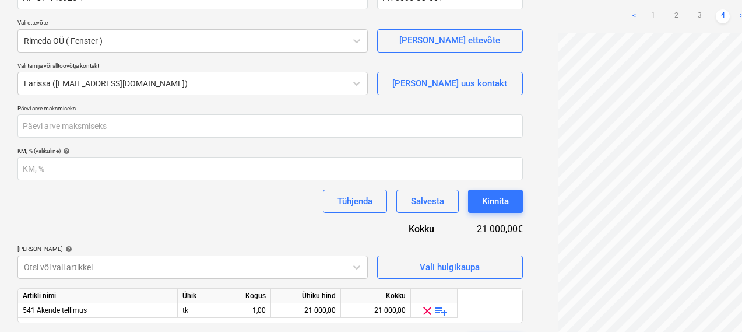
scroll to position [120, 0]
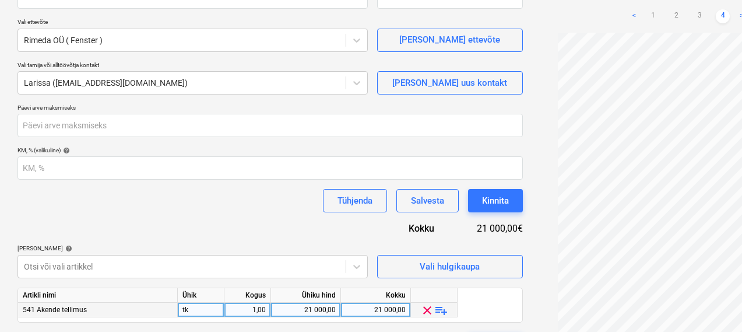
click at [303, 313] on div "21 000,00" at bounding box center [306, 310] width 60 height 15
click at [290, 222] on div "Lepingu nimi help HP-OF-140925-1 Lepingu viitenumber help PR-0006-SO-001 Vali e…" at bounding box center [270, 166] width 506 height 380
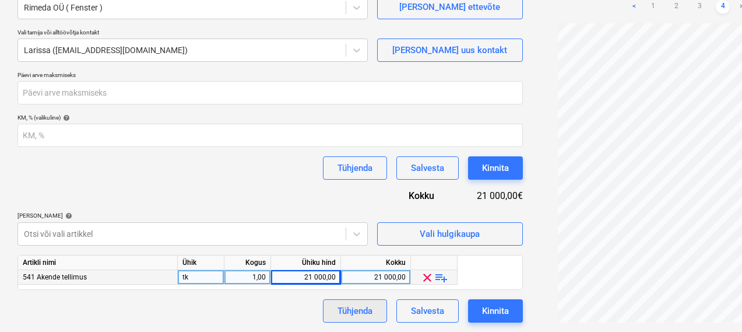
click at [338, 304] on div "Tühjenda" at bounding box center [355, 310] width 35 height 15
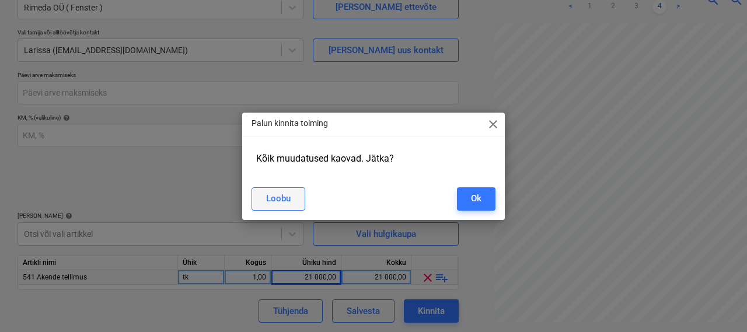
click at [294, 198] on button "Loobu" at bounding box center [278, 198] width 54 height 23
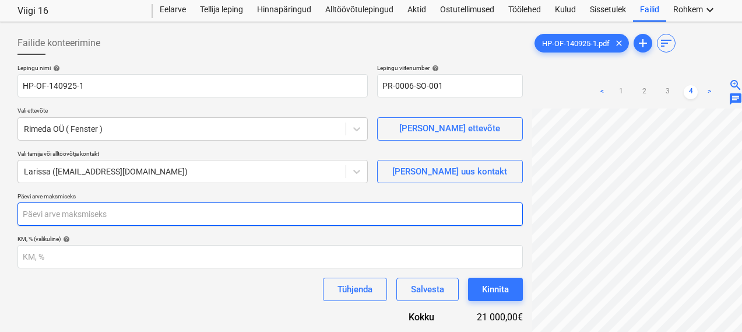
scroll to position [0, 0]
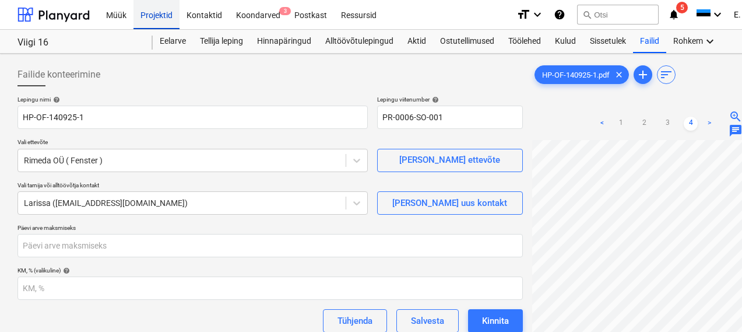
click at [154, 12] on div "Projektid" at bounding box center [157, 14] width 46 height 30
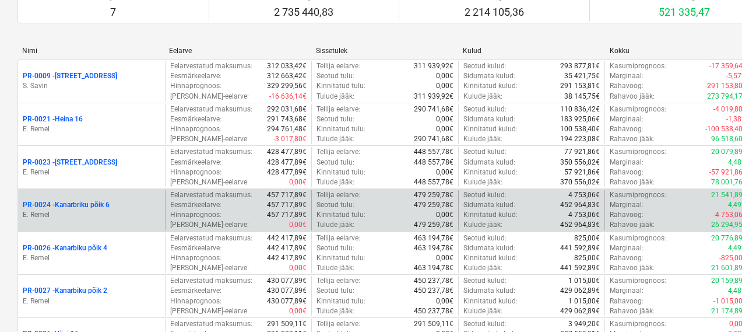
scroll to position [80, 0]
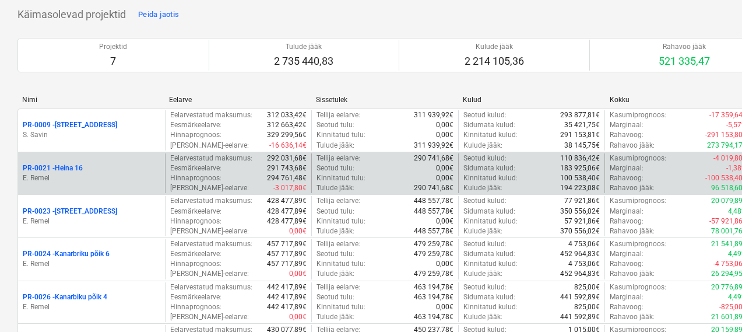
click at [79, 172] on p "PR-0021 - Heina 16" at bounding box center [53, 168] width 60 height 10
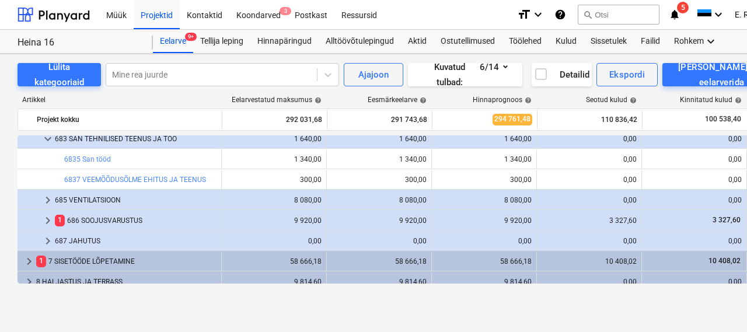
scroll to position [154, 1]
